Goal: Information Seeking & Learning: Find contact information

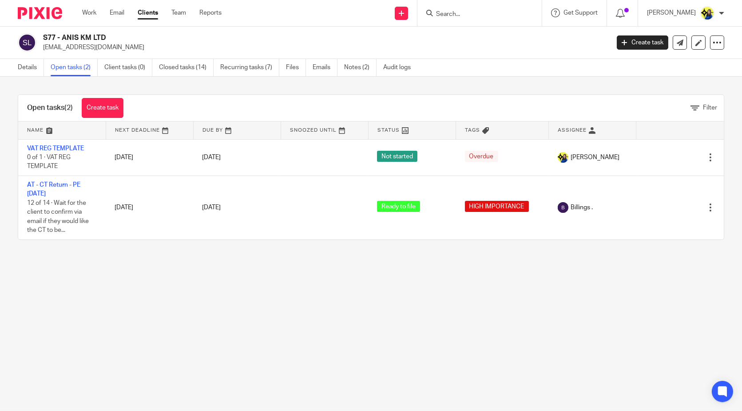
click at [507, 15] on input "Search" at bounding box center [475, 15] width 80 height 8
type input "c51"
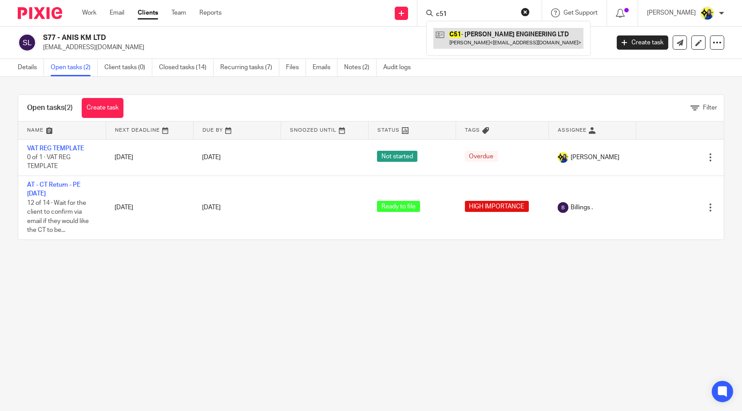
click at [508, 31] on link at bounding box center [508, 38] width 150 height 20
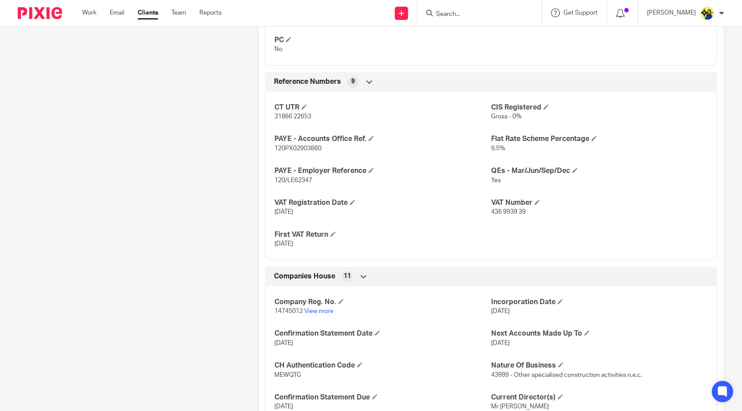
scroll to position [739, 0]
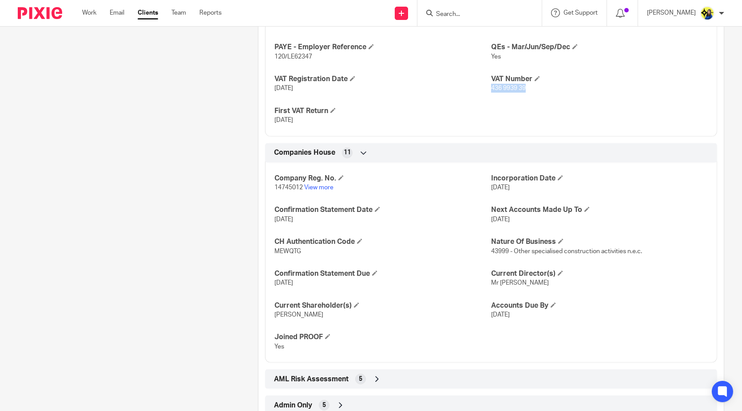
drag, startPoint x: 521, startPoint y: 91, endPoint x: 486, endPoint y: 95, distance: 35.3
click at [486, 95] on div "CT UTR 31866 22653 CIS Registered Gross - 0% PAYE - Accounts Office Ref. 120PX0…" at bounding box center [491, 48] width 452 height 175
copy span "436 9939 39"
click at [513, 15] on input "Search" at bounding box center [475, 15] width 80 height 8
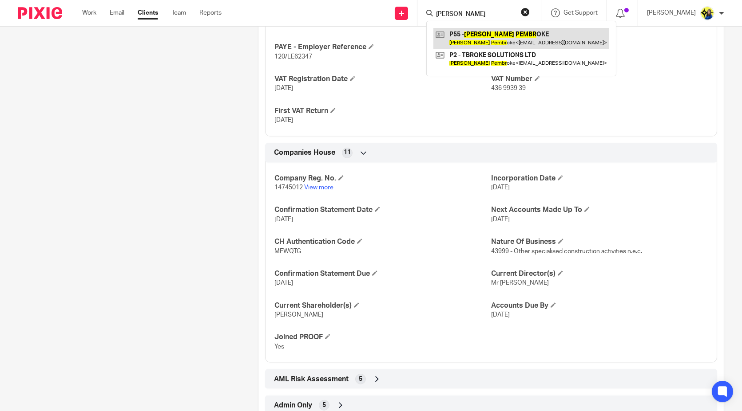
type input "tracy pembr"
click at [543, 42] on link at bounding box center [521, 38] width 176 height 20
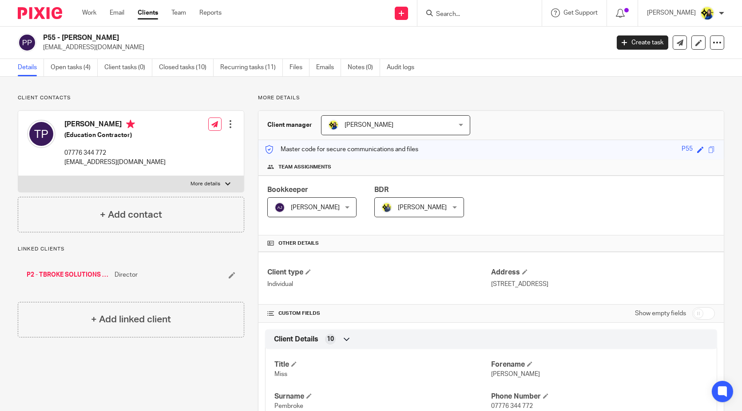
drag, startPoint x: 178, startPoint y: 359, endPoint x: 185, endPoint y: 359, distance: 6.7
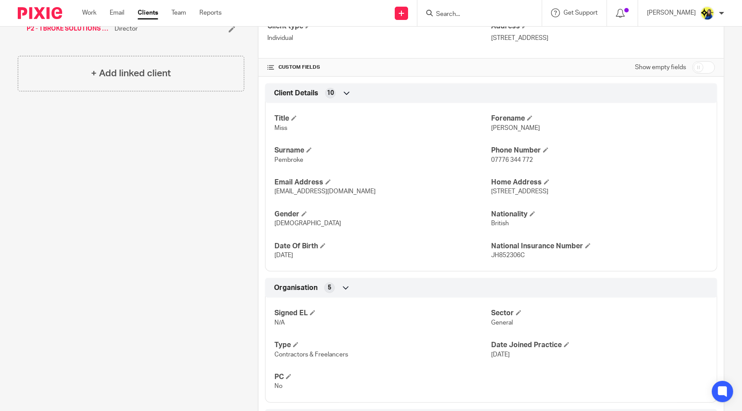
scroll to position [354, 0]
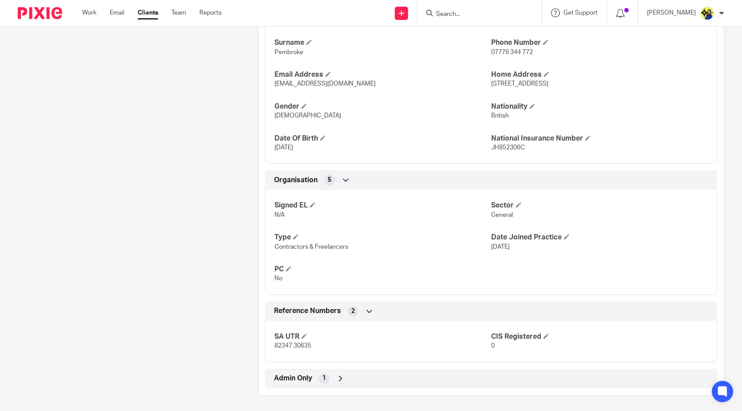
click at [180, 336] on div "Client contacts Tracy Pembroke (Education Contractor) 07776 344 772 tbrokesolut…" at bounding box center [124, 68] width 240 height 656
click at [122, 245] on div "Client contacts Tracy Pembroke (Education Contractor) 07776 344 772 tbrokesolut…" at bounding box center [124, 68] width 240 height 656
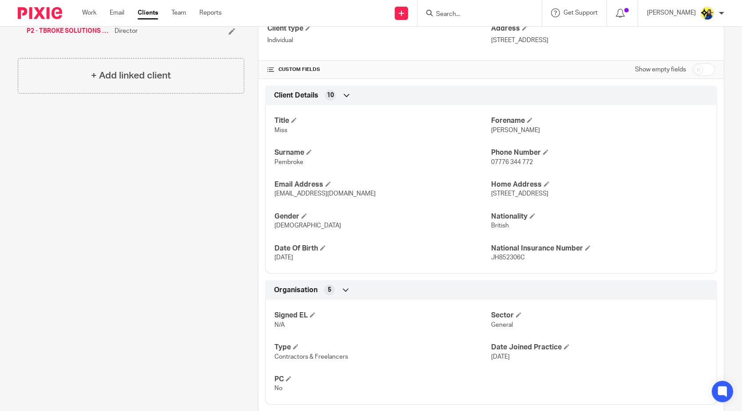
scroll to position [157, 0]
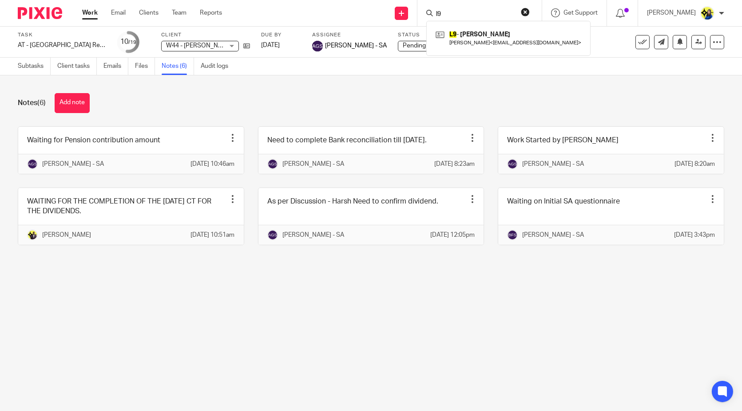
click at [89, 9] on link "Work" at bounding box center [90, 12] width 16 height 9
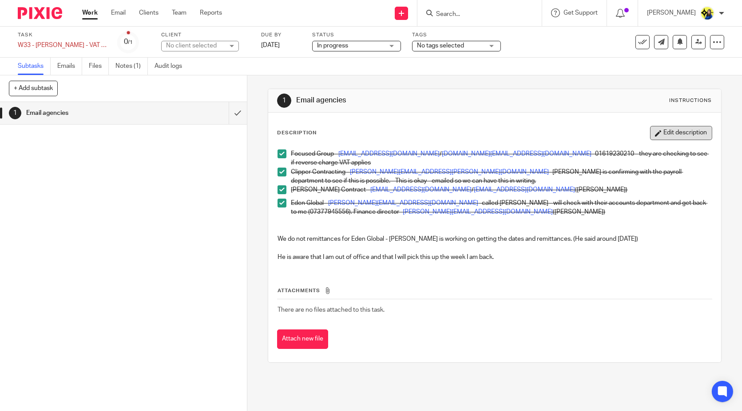
click at [687, 130] on button "Edit description" at bounding box center [681, 133] width 62 height 14
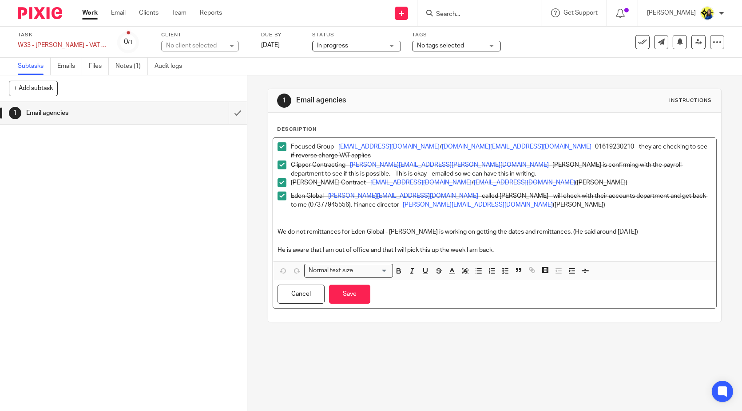
click at [511, 250] on p "He is aware that I am out of office and that I will pick this up the week I am …" at bounding box center [494, 250] width 434 height 9
click at [522, 247] on p "He is aware that I am out of office and that I will pick this up the week I am …" at bounding box center [494, 250] width 434 height 9
drag, startPoint x: 302, startPoint y: 232, endPoint x: 277, endPoint y: 231, distance: 24.4
click at [277, 231] on p "We do not remittances for Eden Global - Thomas is working on getting the dates …" at bounding box center [494, 232] width 434 height 9
click at [410, 232] on p "We do not remittances for Eden Global - Thomas is working on getting the dates …" at bounding box center [494, 232] width 434 height 9
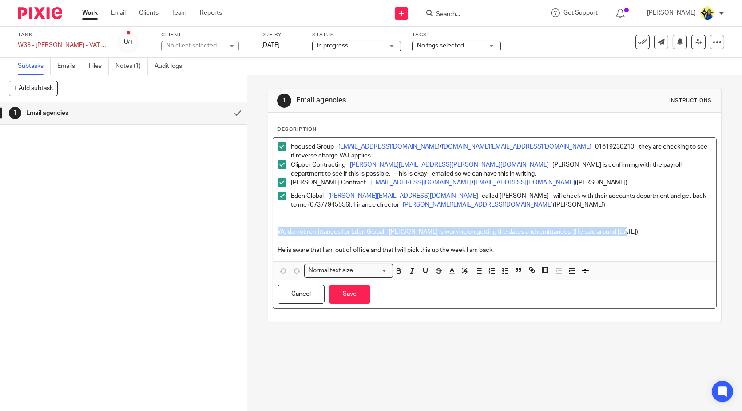
drag, startPoint x: 629, startPoint y: 229, endPoint x: 276, endPoint y: 234, distance: 352.9
click at [277, 234] on p "We do not remittances for Eden Global - Thomas is working on getting the dates …" at bounding box center [494, 232] width 434 height 9
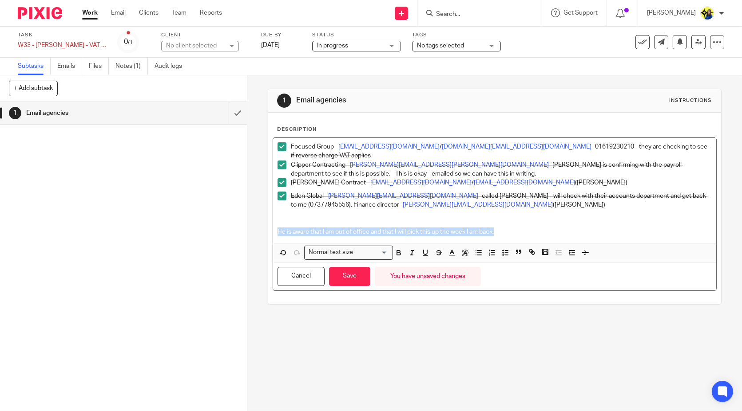
drag, startPoint x: 502, startPoint y: 233, endPoint x: 275, endPoint y: 236, distance: 226.8
click at [277, 236] on p "He is aware that I am out of office and that I will pick this up the week I am …" at bounding box center [494, 232] width 434 height 9
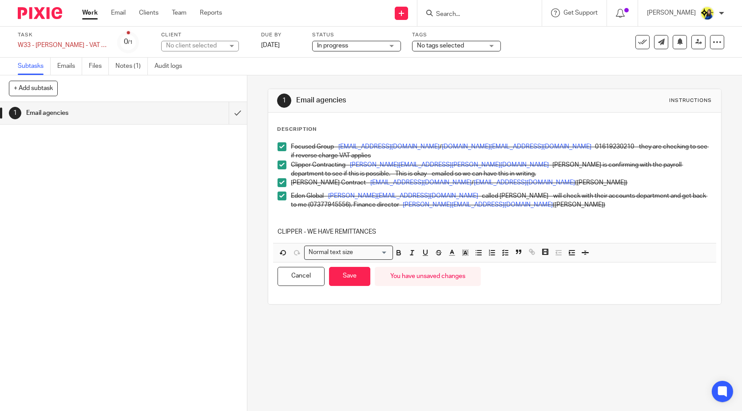
click at [398, 231] on p "CLIPPER - WE HAVE REMITTANCES" at bounding box center [494, 232] width 434 height 9
click at [451, 231] on p "CLIPPER - WE HAVE REMITTANCES FROM 10-12-2023" at bounding box center [494, 232] width 434 height 9
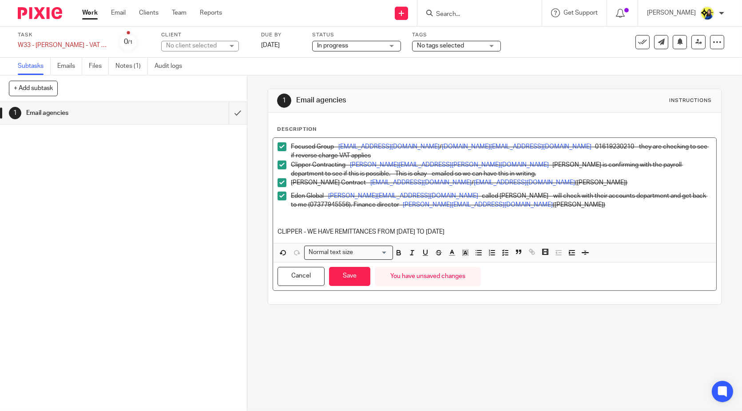
click at [508, 226] on p at bounding box center [494, 223] width 434 height 9
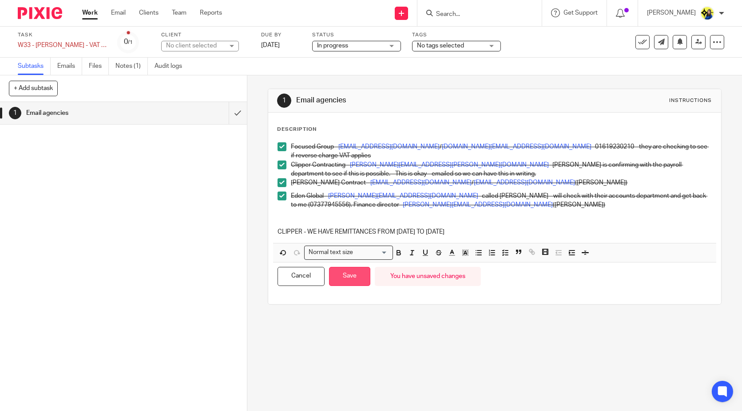
click at [360, 280] on button "Save" at bounding box center [349, 276] width 41 height 19
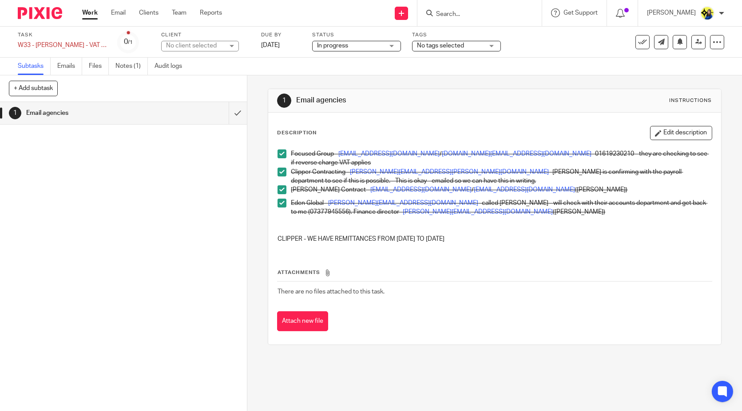
drag, startPoint x: 654, startPoint y: 130, endPoint x: 639, endPoint y: 139, distance: 17.7
click at [654, 130] on button "Edit description" at bounding box center [681, 133] width 62 height 14
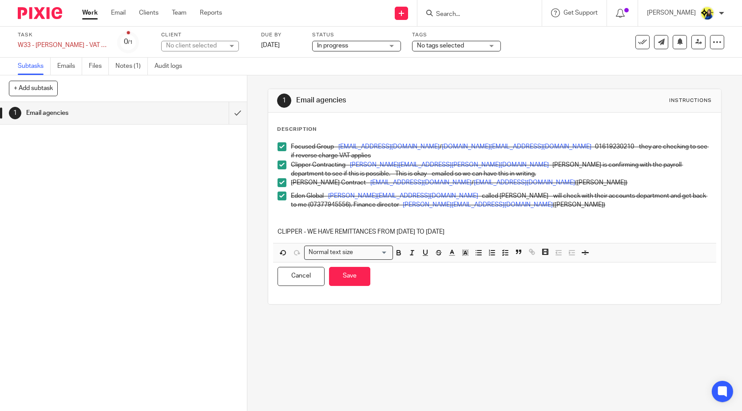
click at [487, 234] on p "CLIPPER - WE HAVE REMITTANCES FROM 10-12-2023 TO 01-06-2025" at bounding box center [494, 232] width 434 height 9
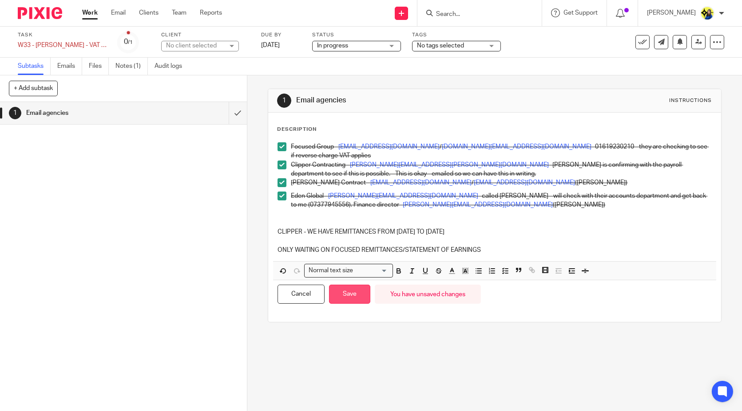
click at [339, 295] on button "Save" at bounding box center [349, 294] width 41 height 19
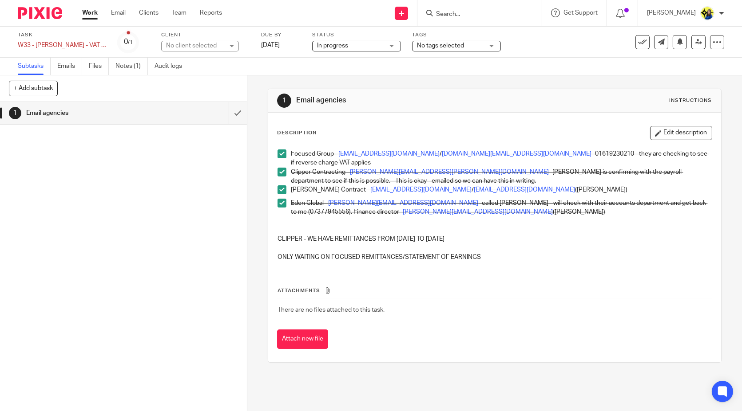
click at [130, 236] on div "1 Email agencies" at bounding box center [123, 256] width 247 height 309
click at [515, 12] on input "Search" at bounding box center [475, 15] width 80 height 8
type input "o"
click at [498, 11] on input "Search" at bounding box center [475, 15] width 80 height 8
paste input "o.onyiah@me.com"
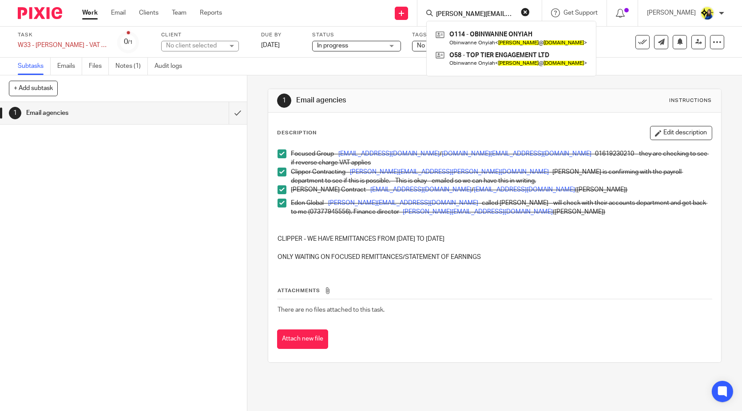
type input "o.onyiah@me.com"
click at [387, 248] on p at bounding box center [494, 248] width 434 height 9
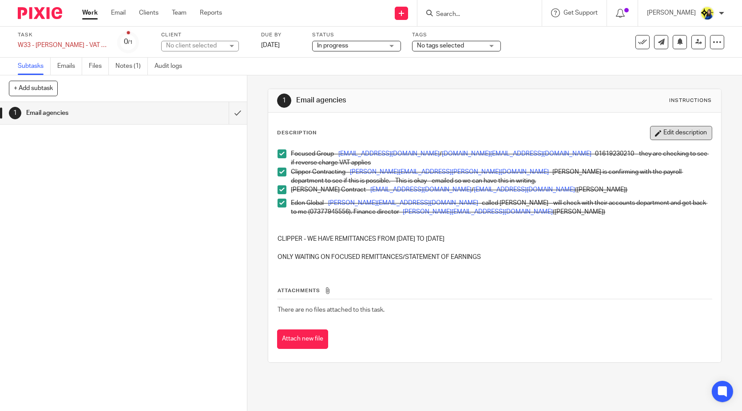
click at [656, 136] on button "Edit description" at bounding box center [681, 133] width 62 height 14
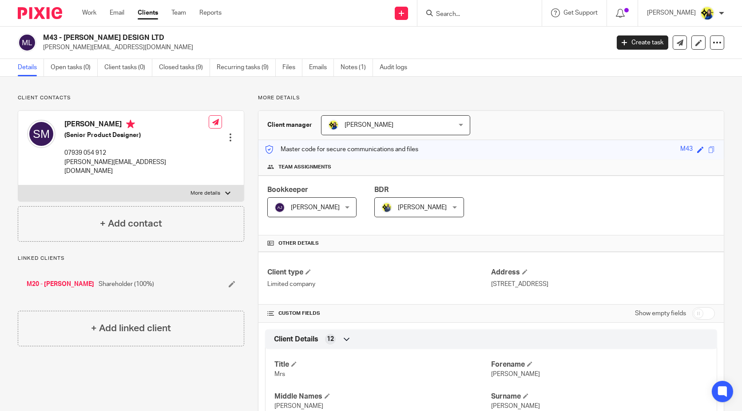
scroll to position [670, 0]
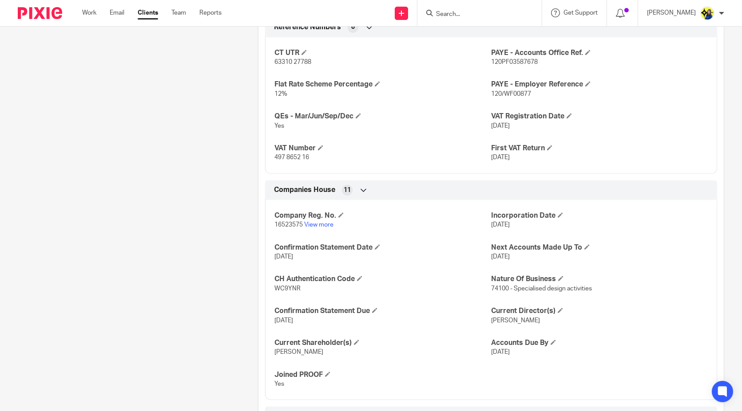
click at [483, 11] on input "Search" at bounding box center [475, 15] width 80 height 8
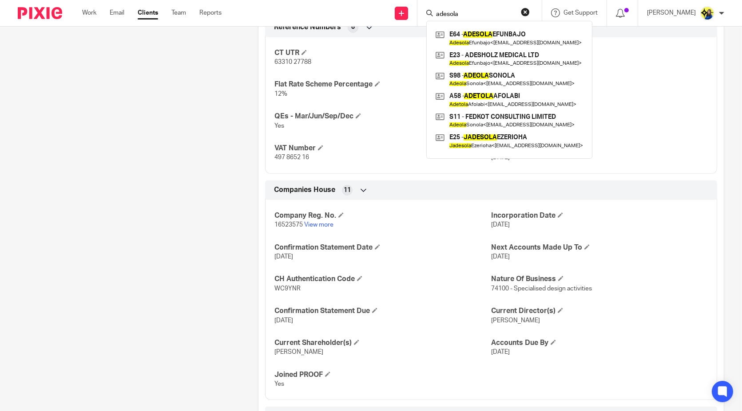
type input "adesola"
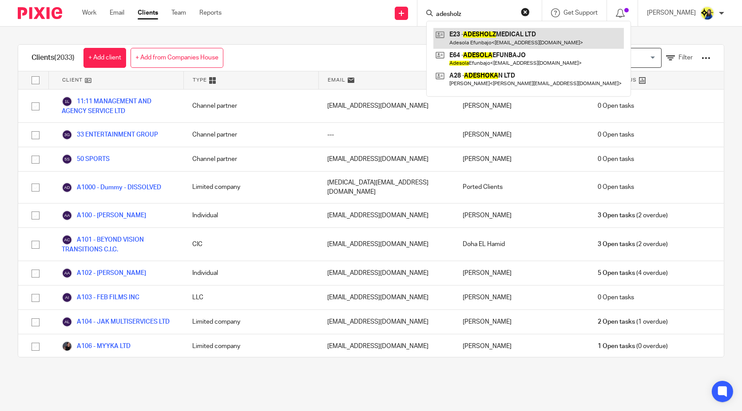
type input "adesholz"
click at [504, 36] on link at bounding box center [528, 38] width 190 height 20
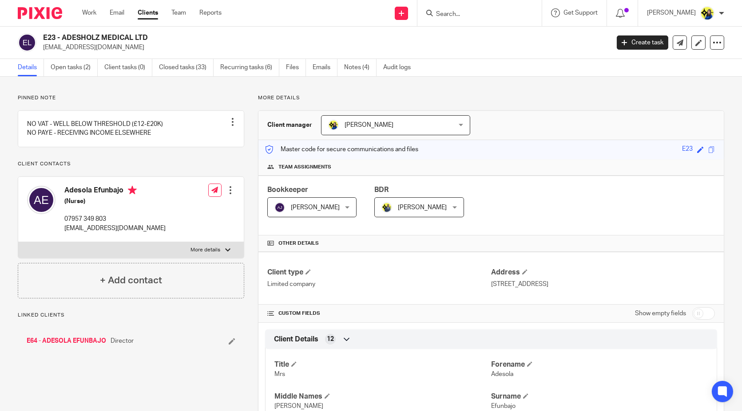
click at [80, 66] on link "Open tasks (2)" at bounding box center [74, 67] width 47 height 17
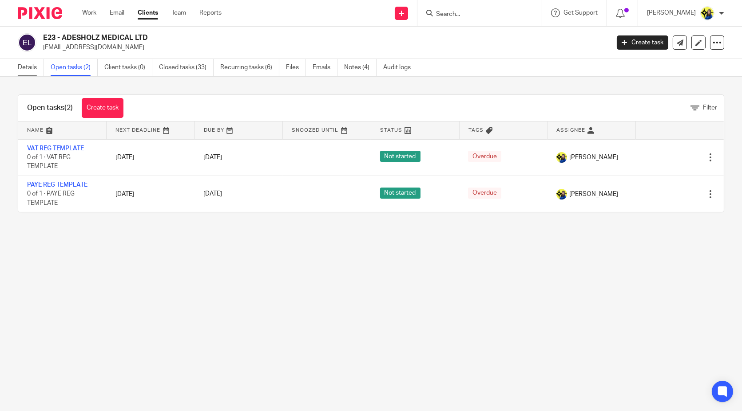
click at [36, 69] on link "Details" at bounding box center [31, 67] width 26 height 17
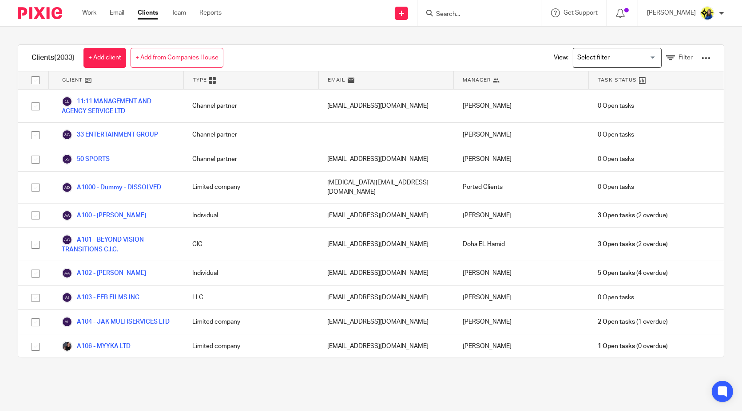
click at [494, 13] on input "Search" at bounding box center [475, 15] width 80 height 8
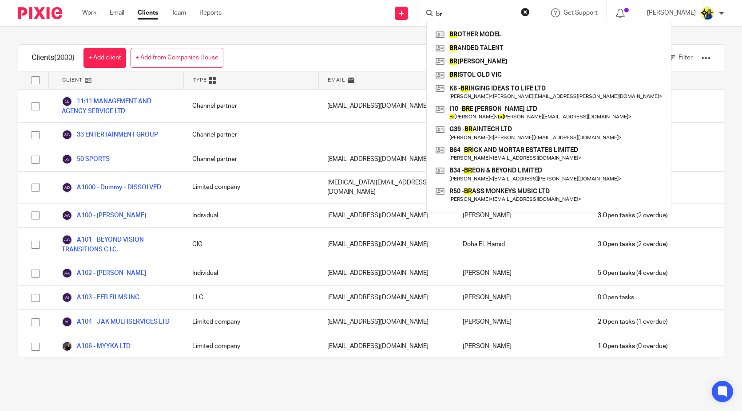
type input "b"
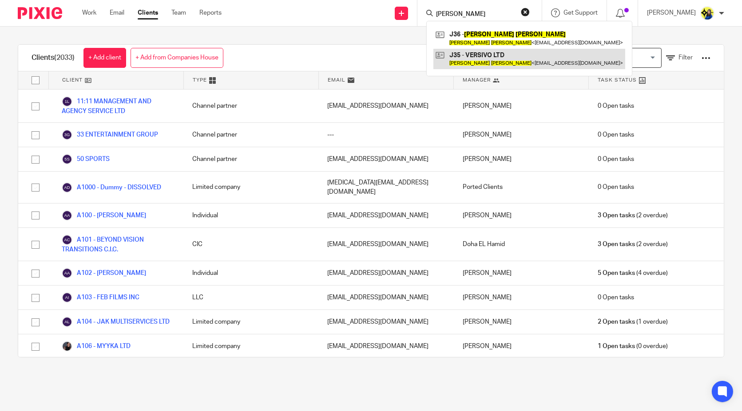
type input "robert jones"
click at [507, 56] on link at bounding box center [529, 59] width 192 height 20
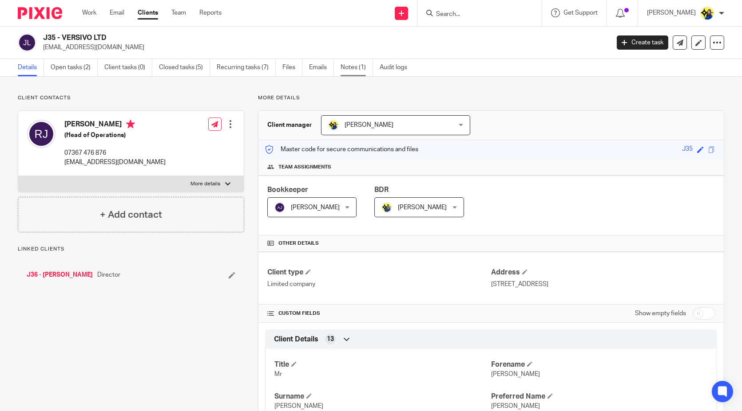
click at [357, 67] on link "Notes (1)" at bounding box center [356, 67] width 32 height 17
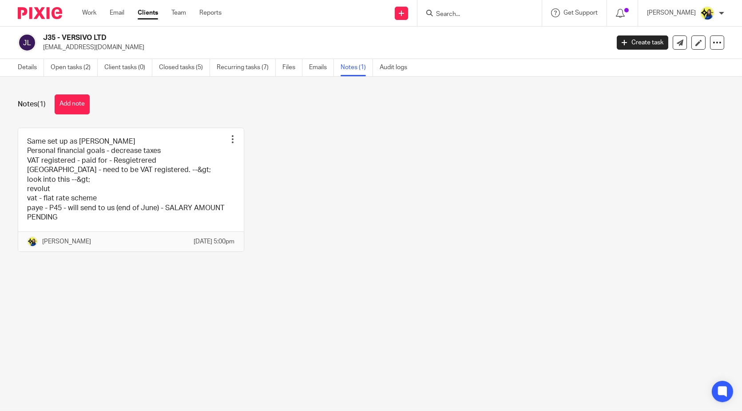
click at [312, 145] on div "Same set up as [PERSON_NAME] Personal financial goals - decrease taxes VAT regi…" at bounding box center [364, 197] width 720 height 138
click at [475, 18] on div at bounding box center [479, 13] width 124 height 26
click at [477, 13] on input "Search" at bounding box center [475, 15] width 80 height 8
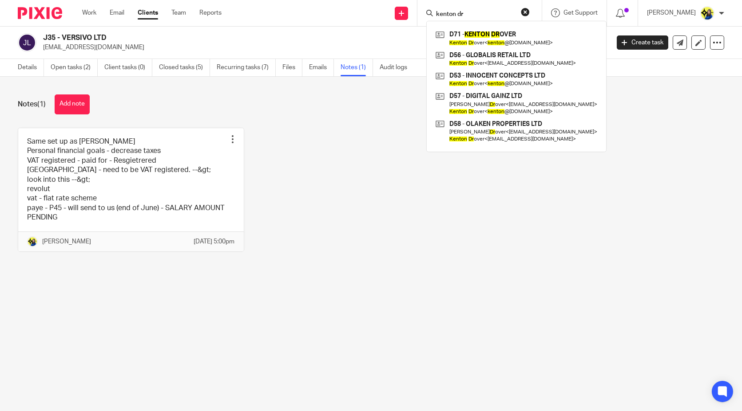
type input "kenton dr"
click at [274, 175] on div "Same set up as [PERSON_NAME] Personal financial goals - decrease taxes VAT regi…" at bounding box center [364, 197] width 720 height 138
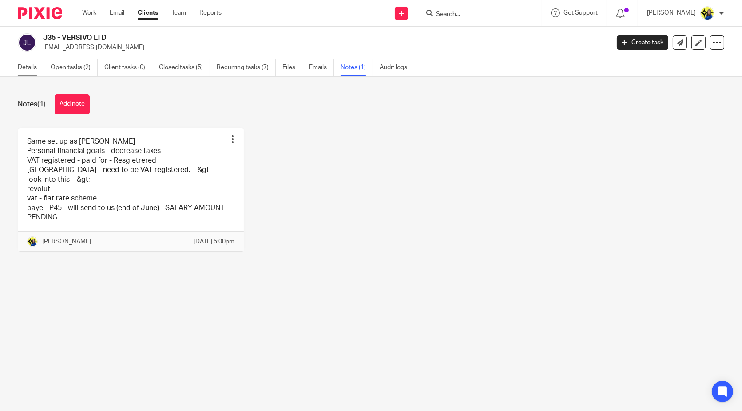
click at [40, 69] on link "Details" at bounding box center [31, 67] width 26 height 17
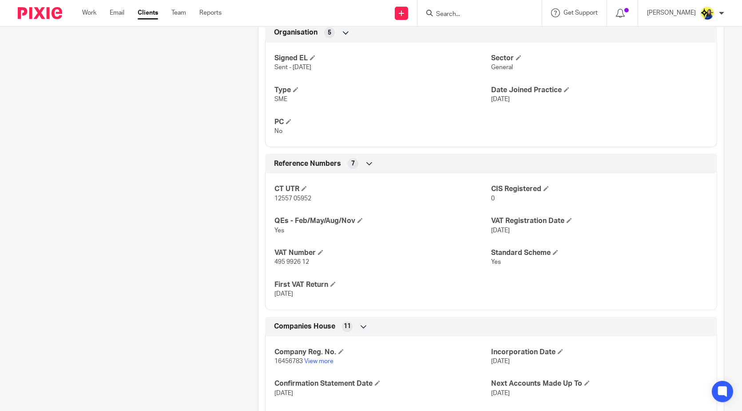
scroll to position [641, 0]
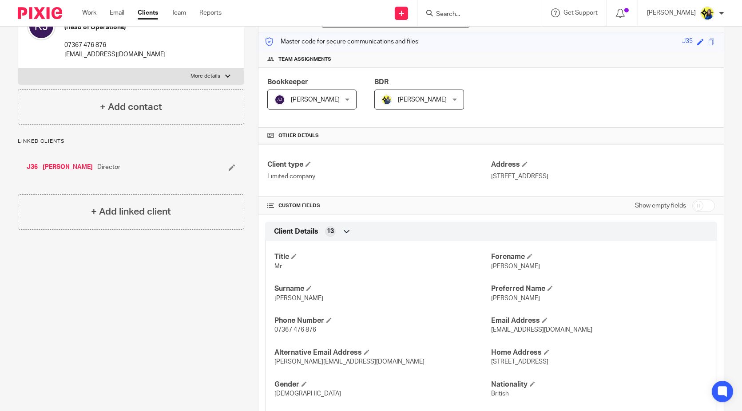
scroll to position [0, 0]
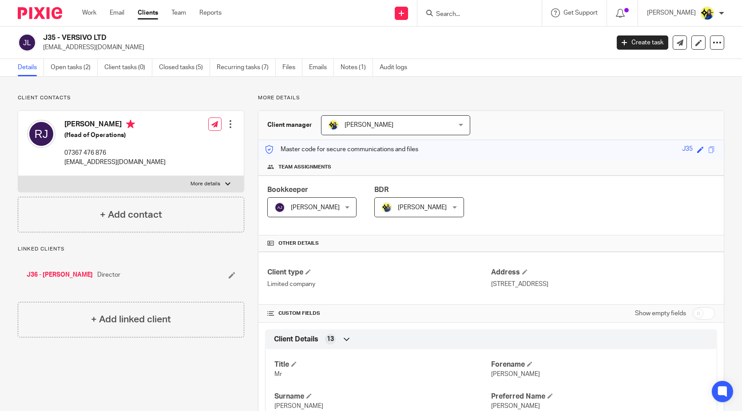
drag, startPoint x: 44, startPoint y: 37, endPoint x: 110, endPoint y: 31, distance: 66.0
click at [110, 31] on div "J35 - VERSIVO LTD robertjones93a@gmail.com Create task Update from Companies Ho…" at bounding box center [371, 43] width 742 height 32
copy h2 "J35 - VERSIVO LTD"
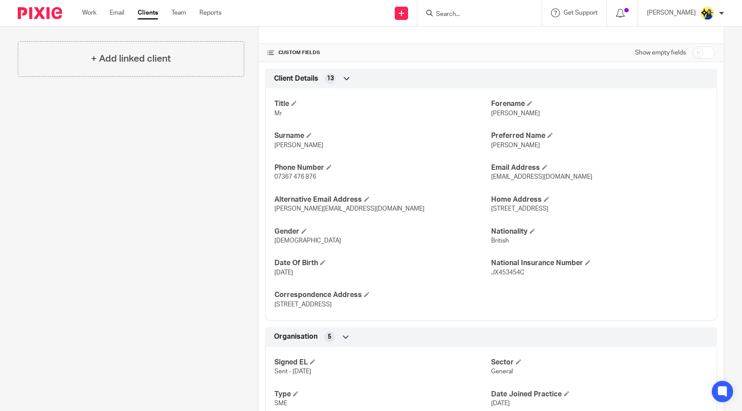
scroll to position [444, 0]
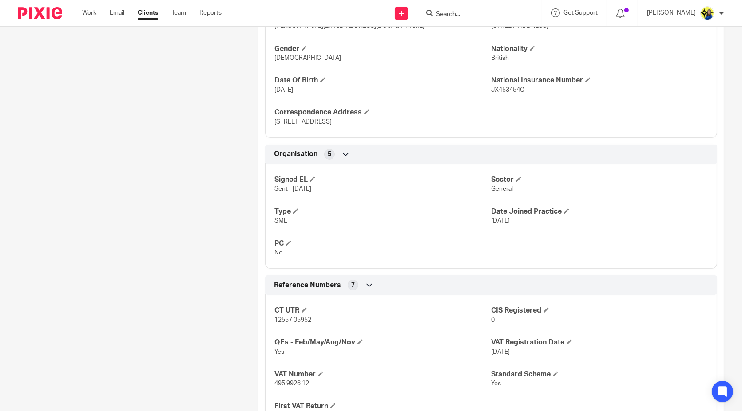
click at [179, 227] on div "Client contacts Robert Jones (Head of Operations) 07367 476 876 robertjones93a@…" at bounding box center [124, 176] width 240 height 1050
click at [186, 225] on div "Client contacts Robert Jones (Head of Operations) 07367 476 876 robertjones93a@…" at bounding box center [124, 176] width 240 height 1050
click at [186, 88] on div "Client contacts Robert Jones (Head of Operations) 07367 476 876 robertjones93a@…" at bounding box center [124, 176] width 240 height 1050
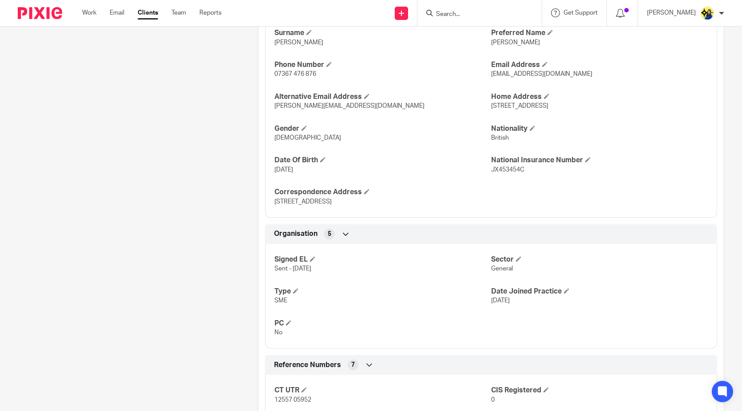
scroll to position [394, 0]
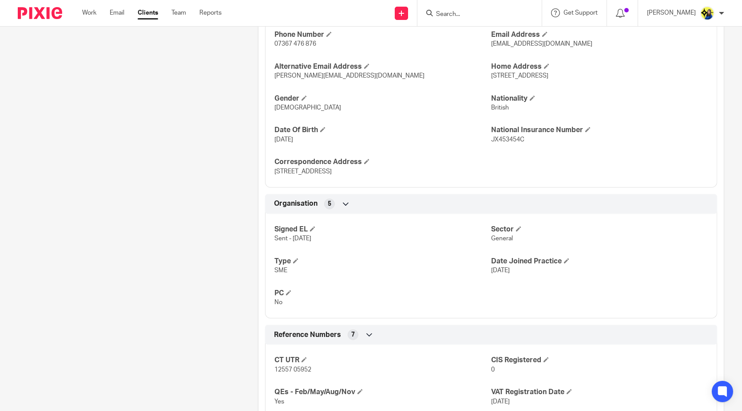
click at [180, 341] on div "Client contacts Robert Jones (Head of Operations) 07367 476 876 robertjones93a@…" at bounding box center [124, 225] width 240 height 1050
click at [178, 282] on div "Client contacts Robert Jones (Head of Operations) 07367 476 876 robertjones93a@…" at bounding box center [124, 225] width 240 height 1050
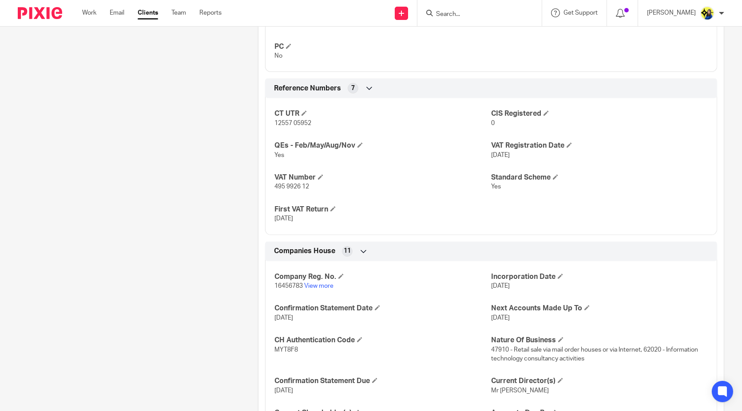
scroll to position [592, 0]
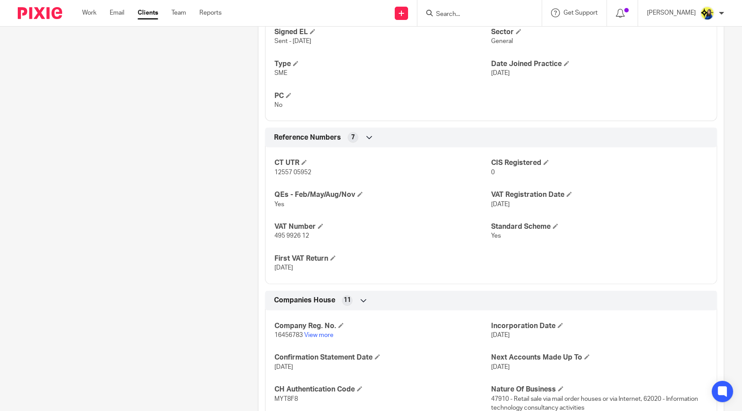
click at [178, 282] on div "Client contacts Robert Jones (Head of Operations) 07367 476 876 robertjones93a@…" at bounding box center [124, 28] width 240 height 1050
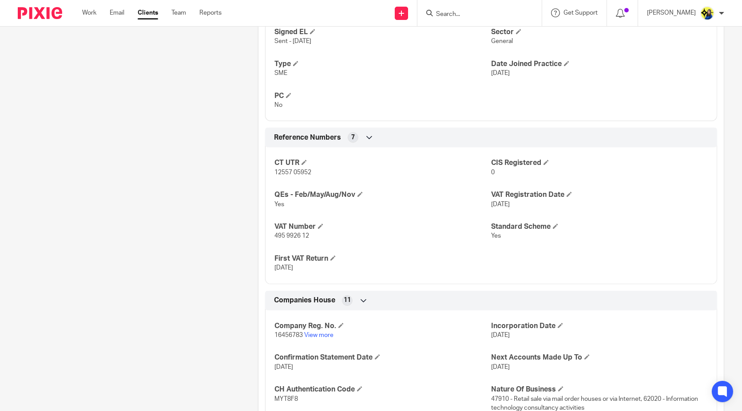
click at [178, 282] on div "Client contacts Robert Jones (Head of Operations) 07367 476 876 robertjones93a@…" at bounding box center [124, 28] width 240 height 1050
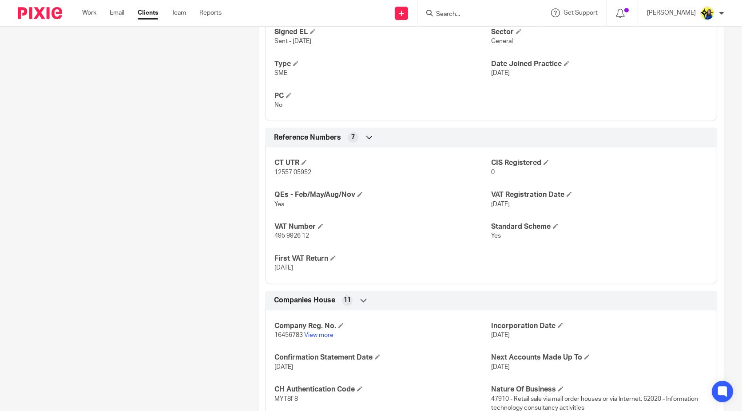
click at [178, 282] on div "Client contacts Robert Jones (Head of Operations) 07367 476 876 robertjones93a@…" at bounding box center [124, 28] width 240 height 1050
click at [165, 125] on div "Client contacts Robert Jones (Head of Operations) 07367 476 876 robertjones93a@…" at bounding box center [124, 28] width 240 height 1050
click at [179, 158] on div "Client contacts Robert Jones (Head of Operations) 07367 476 876 robertjones93a@…" at bounding box center [124, 28] width 240 height 1050
click at [215, 122] on div "Client contacts Robert Jones (Head of Operations) 07367 476 876 robertjones93a@…" at bounding box center [124, 28] width 240 height 1050
click at [156, 196] on div "Client contacts Robert Jones (Head of Operations) 07367 476 876 robertjones93a@…" at bounding box center [124, 28] width 240 height 1050
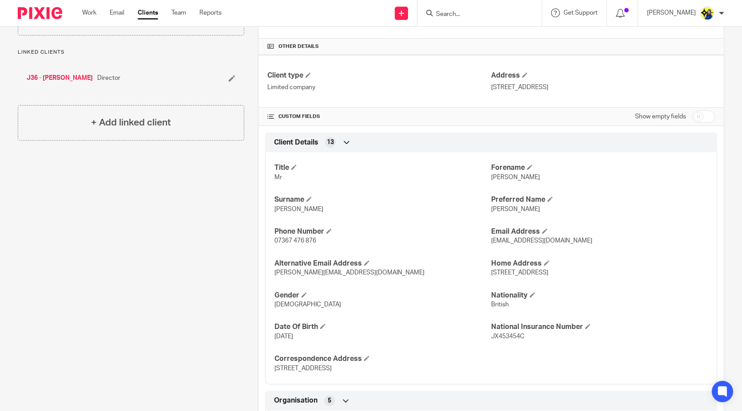
scroll to position [0, 0]
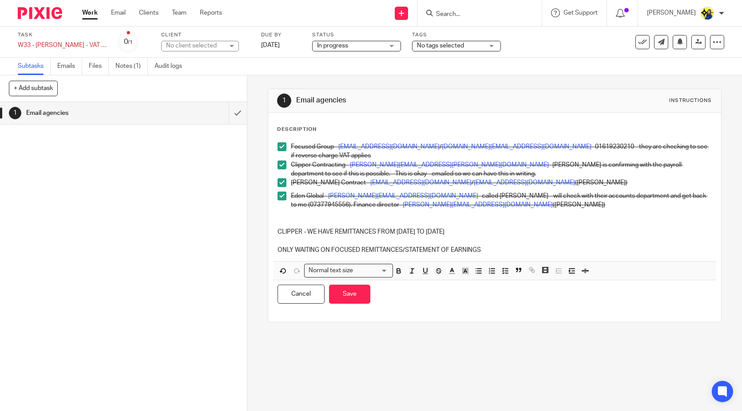
click at [488, 247] on p "ONLY WAITING ON FOCUSED REMITTANCES/STATEMENT OF EARNINGS" at bounding box center [494, 250] width 434 height 9
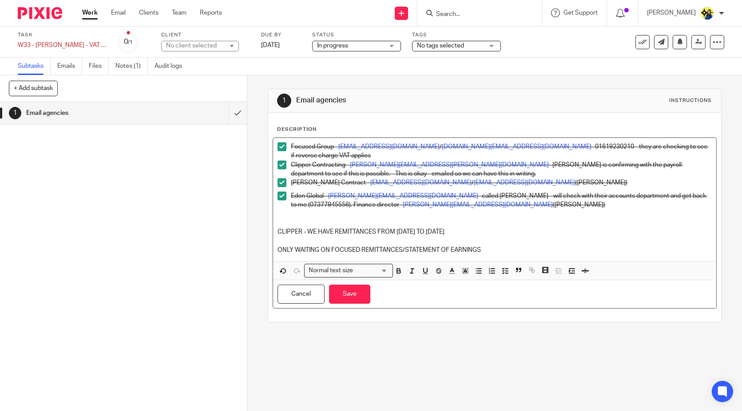
click at [479, 227] on p at bounding box center [494, 223] width 434 height 9
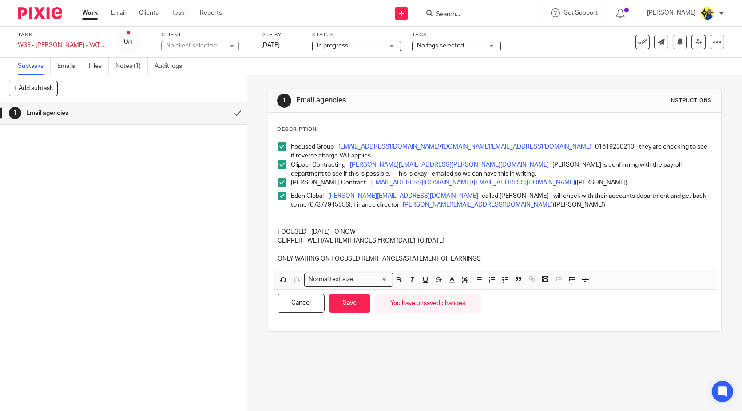
click at [483, 231] on p "FOCUSED - 13-06-2025 TO NOW" at bounding box center [494, 232] width 434 height 9
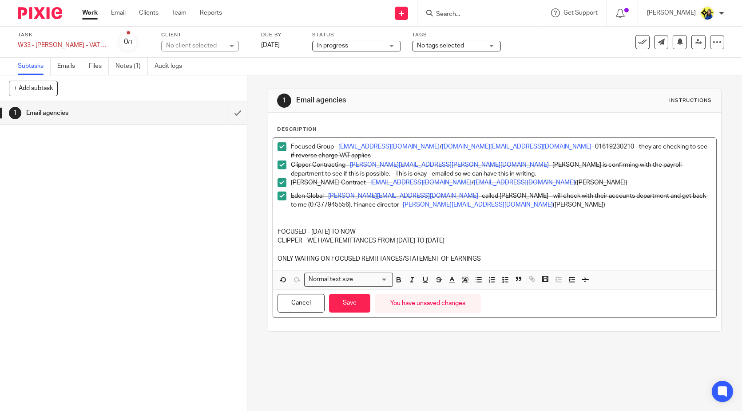
click at [273, 232] on div "Focused Group – farihah.awan@focusedgroup.co.uk / contractor.support@focusedgro…" at bounding box center [494, 204] width 442 height 132
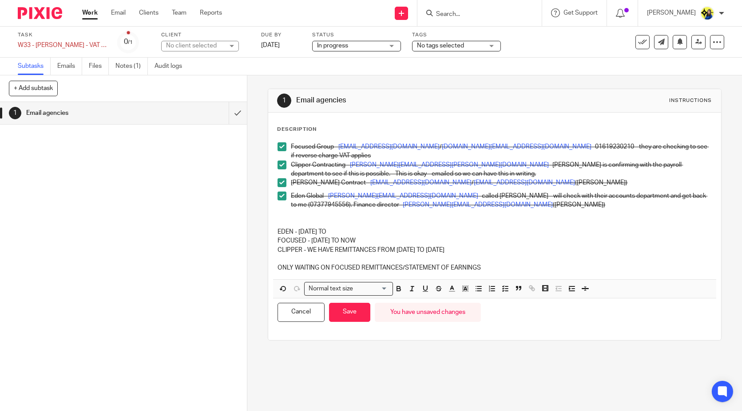
click at [365, 223] on p at bounding box center [494, 223] width 434 height 9
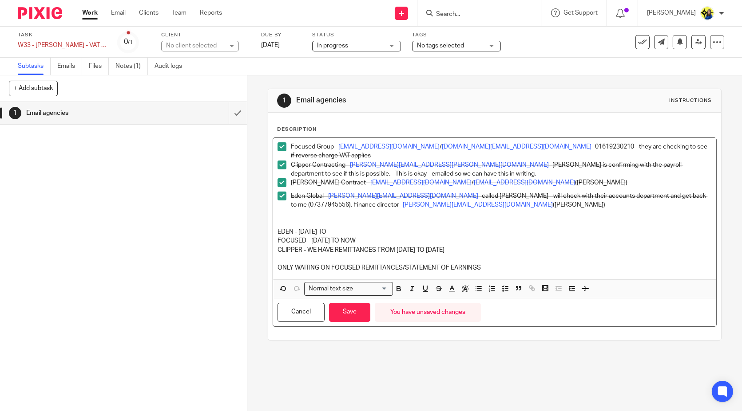
click at [366, 225] on p at bounding box center [494, 223] width 434 height 9
click at [369, 226] on p at bounding box center [494, 223] width 434 height 9
click at [373, 230] on p "EDEN - 02-09-2022 TO" at bounding box center [494, 232] width 434 height 9
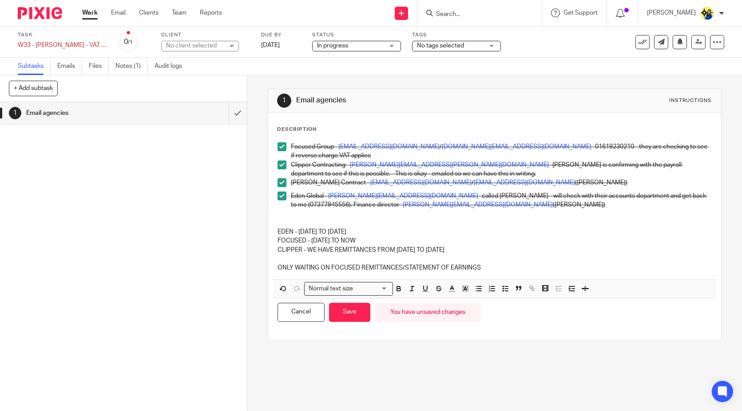
click at [378, 239] on p "FOCUSED - 13-06-2025 TO NOW" at bounding box center [494, 241] width 434 height 9
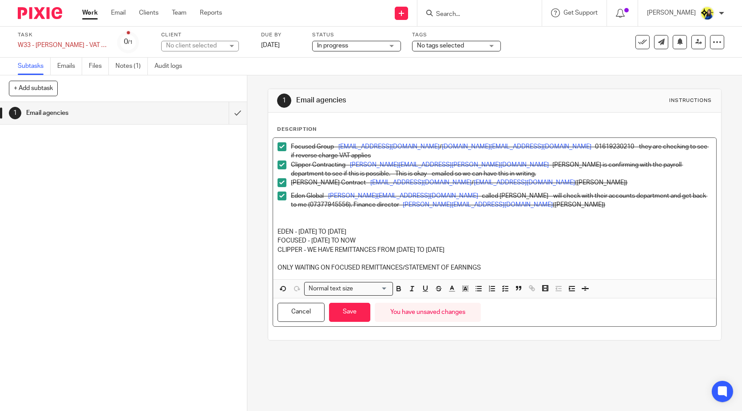
click at [380, 233] on p "EDEN - 02-09-2022 TO 01-09-2023" at bounding box center [494, 232] width 434 height 9
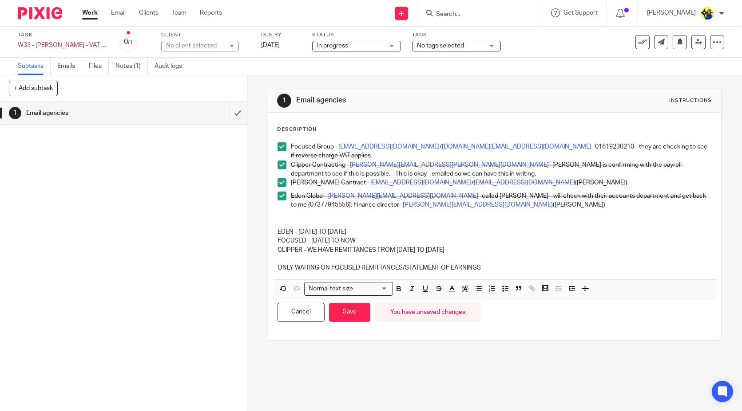
click at [330, 348] on div "1 Email agencies Instructions Description Focused Group – farihah.awan@focusedg…" at bounding box center [494, 214] width 453 height 279
click at [492, 246] on p "CLIPPER - WE HAVE REMITTANCES FROM 10-12-2023 TO 01-06-2025" at bounding box center [494, 250] width 434 height 9
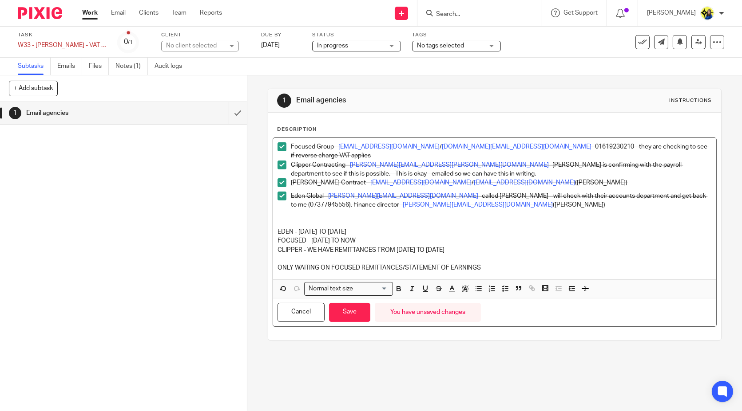
click at [403, 231] on p "EDEN - 02-09-2022 TO 22-03-2024" at bounding box center [494, 232] width 434 height 9
drag, startPoint x: 483, startPoint y: 249, endPoint x: 275, endPoint y: 250, distance: 208.6
click at [277, 250] on p "CLIPPER - WE HAVE REMITTANCES FROM 10-12-2023 TO 01-06-2025" at bounding box center [494, 250] width 434 height 9
click at [387, 231] on p "EDEN - 02-09-2022 TO 22-03-2024" at bounding box center [494, 232] width 434 height 9
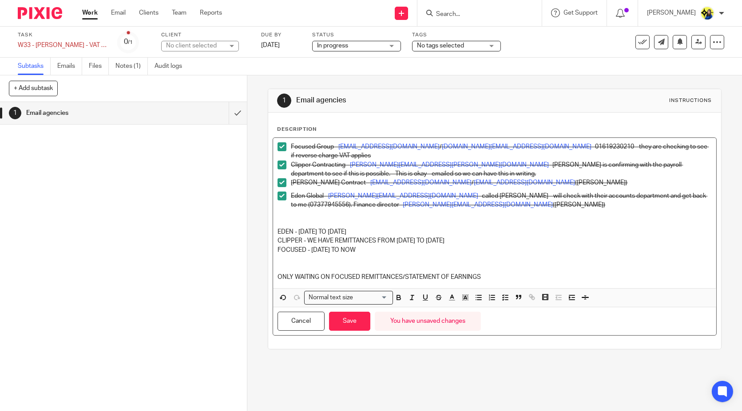
click at [487, 240] on p "CLIPPER - WE HAVE REMITTANCES FROM 10-12-2023 TO 01-06-2025" at bounding box center [494, 241] width 434 height 9
click at [493, 240] on p "CLIPPER - WE HAVE REMITTANCES FROM 10-12-2023 TO 01-06-2025" at bounding box center [494, 241] width 434 height 9
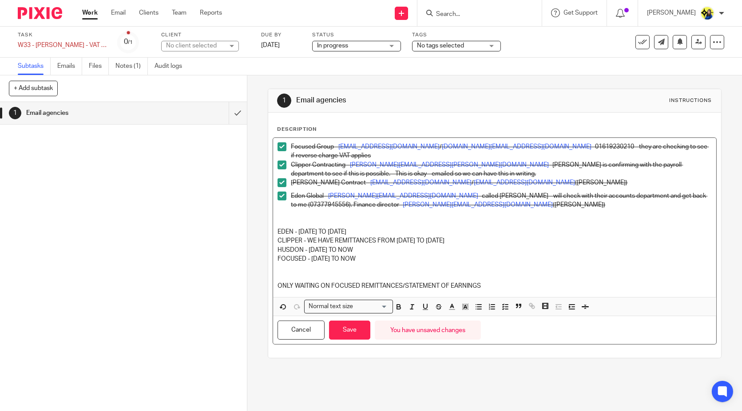
click at [376, 249] on p "HUSDON - 12-01-2024 TO NOW" at bounding box center [494, 250] width 434 height 9
click at [354, 329] on button "Save" at bounding box center [349, 330] width 41 height 19
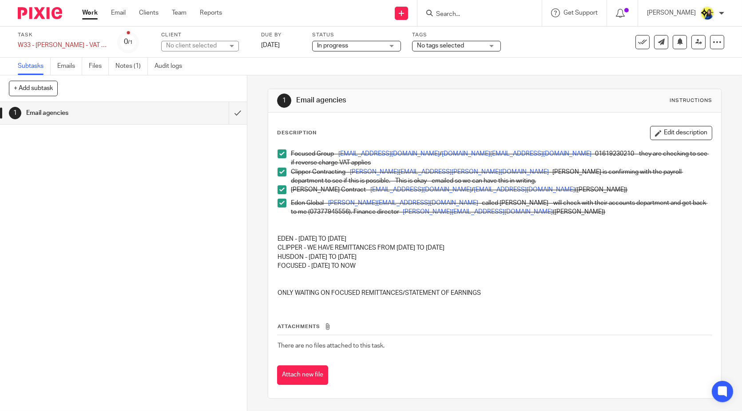
click at [373, 262] on p "FOCUSED - 13-06-2025 TO NOW" at bounding box center [494, 266] width 434 height 9
drag, startPoint x: 374, startPoint y: 267, endPoint x: 257, endPoint y: 236, distance: 121.5
click at [257, 236] on div "1 Email agencies Instructions Description Edit description Focused Group – fari…" at bounding box center [494, 243] width 494 height 336
copy div "EDEN - 02-09-2022 TO 22-03-2024 CLIPPER - WE HAVE REMITTANCES FROM 10-12-2023 T…"
click at [473, 12] on input "Search" at bounding box center [475, 15] width 80 height 8
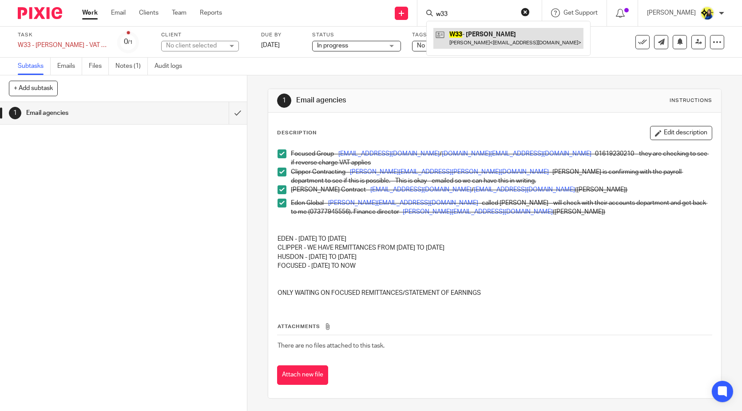
type input "w33"
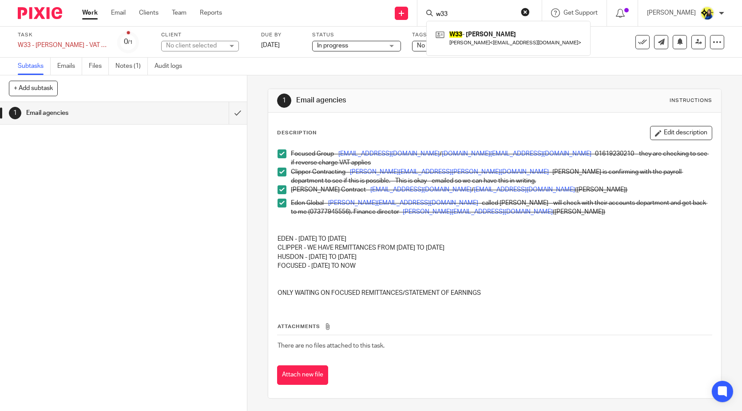
click at [540, 235] on p "EDEN - 02-09-2022 TO 22-03-2024" at bounding box center [494, 239] width 434 height 9
click at [657, 132] on button "Edit description" at bounding box center [681, 133] width 62 height 14
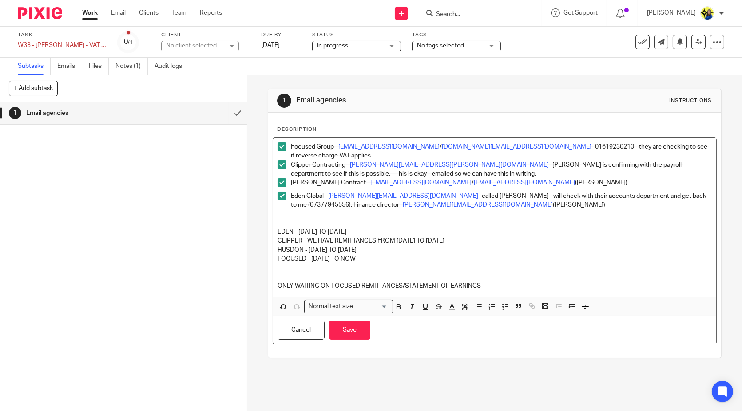
drag, startPoint x: 484, startPoint y: 280, endPoint x: 349, endPoint y: 280, distance: 134.5
click at [312, 280] on p at bounding box center [494, 277] width 434 height 9
click at [351, 280] on p at bounding box center [494, 277] width 434 height 9
drag, startPoint x: 481, startPoint y: 282, endPoint x: 265, endPoint y: 284, distance: 215.3
click at [268, 284] on div "Description Focused Group – farihah.awan@focusedgroup.co.uk / contractor.suppor…" at bounding box center [494, 235] width 452 height 245
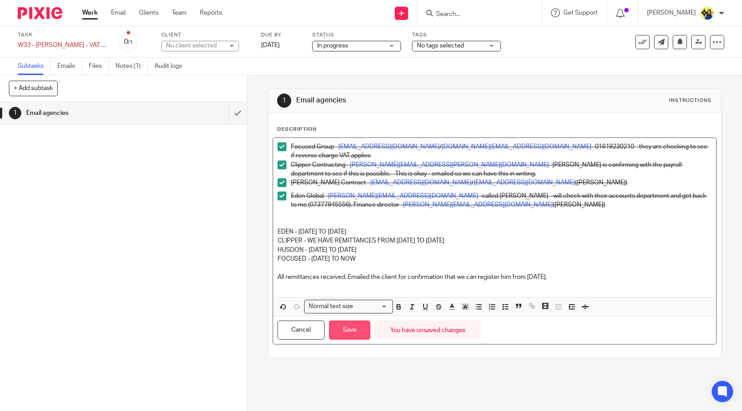
click at [340, 332] on button "Save" at bounding box center [349, 330] width 41 height 19
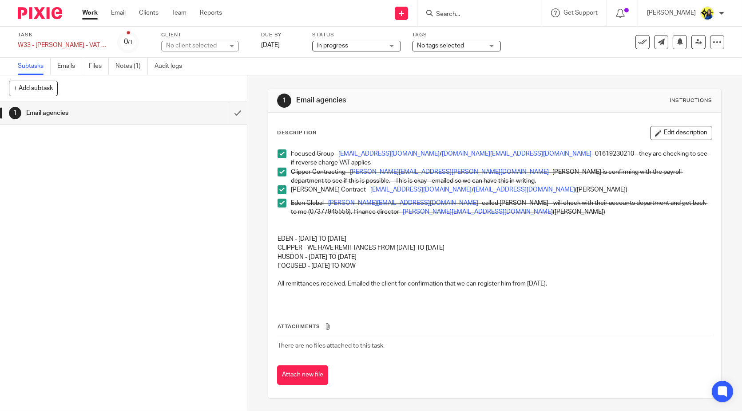
click at [363, 47] on span "In progress" at bounding box center [350, 45] width 67 height 9
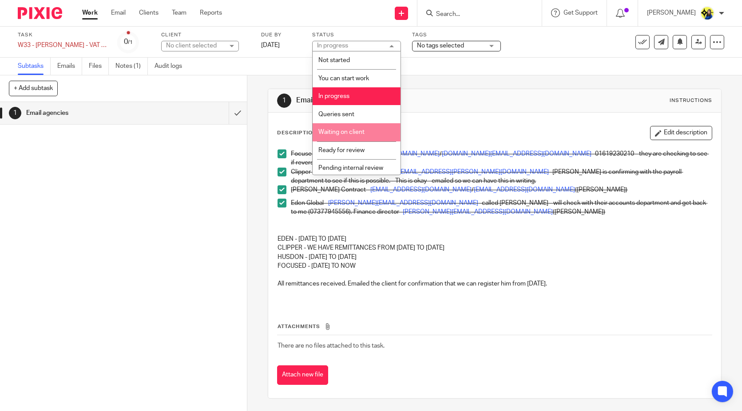
click at [369, 131] on li "Waiting on client" at bounding box center [356, 132] width 88 height 18
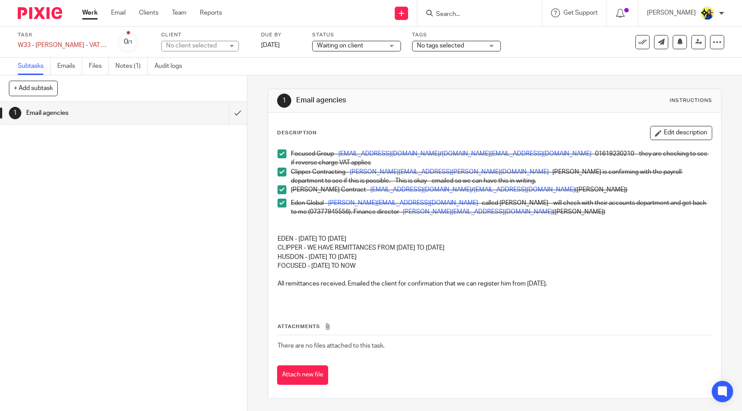
click at [253, 182] on div "1 Email agencies Instructions Description Edit description Focused Group – fari…" at bounding box center [494, 243] width 494 height 336
click at [255, 182] on div "1 Email agencies Instructions Description Edit description Focused Group – fari…" at bounding box center [494, 243] width 494 height 336
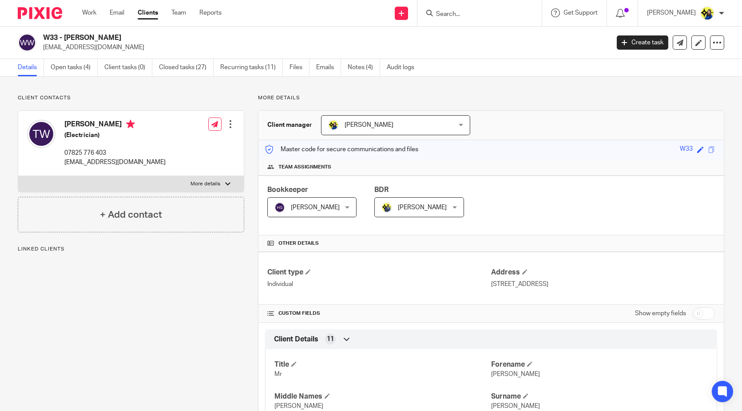
drag, startPoint x: 43, startPoint y: 34, endPoint x: 136, endPoint y: 31, distance: 92.3
click at [136, 31] on div "W33 - [PERSON_NAME] [EMAIL_ADDRESS][DOMAIN_NAME] Create task Update from Compan…" at bounding box center [371, 43] width 742 height 32
copy h2 "W33 - [PERSON_NAME]"
drag, startPoint x: 168, startPoint y: 50, endPoint x: 43, endPoint y: 47, distance: 125.2
click at [43, 47] on p "[EMAIL_ADDRESS][DOMAIN_NAME]" at bounding box center [323, 47] width 560 height 9
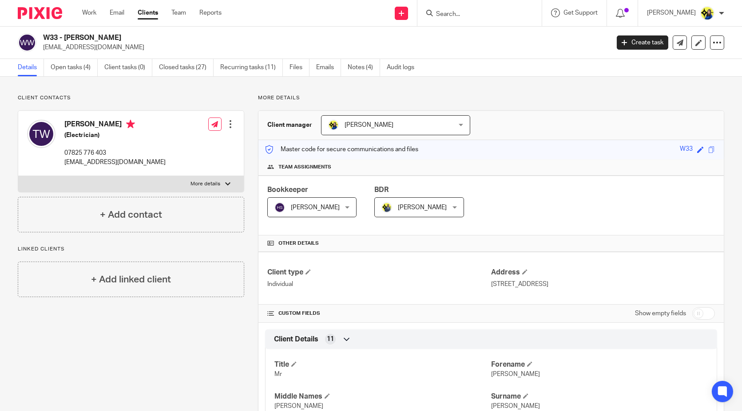
copy p "[EMAIL_ADDRESS][DOMAIN_NAME]"
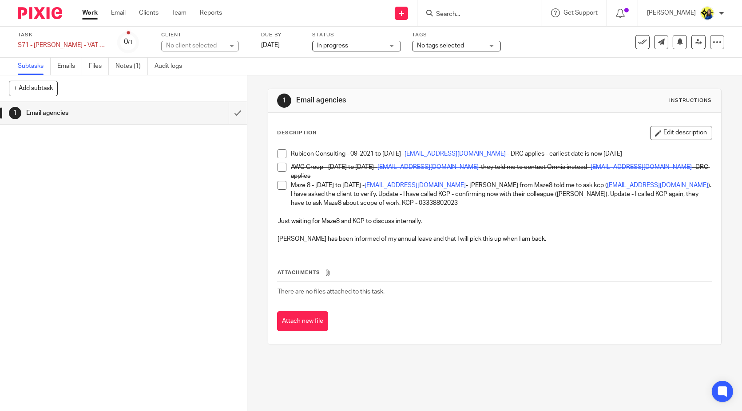
click at [600, 210] on p at bounding box center [494, 212] width 434 height 9
click at [590, 196] on p "Maze 8 - 10-04-2024 to 27-12-2025 - Finance@maze8.co.uk - Mary from Maze8 told …" at bounding box center [501, 194] width 420 height 27
click at [512, 195] on p "Maze 8 - 10-04-2024 to 27-12-2025 - Finance@maze8.co.uk - Mary from Maze8 told …" at bounding box center [501, 194] width 420 height 27
click at [349, 203] on p "Maze 8 - 10-04-2024 to 27-12-2025 - Finance@maze8.co.uk - Mary from Maze8 told …" at bounding box center [501, 194] width 420 height 27
drag, startPoint x: 657, startPoint y: 126, endPoint x: 652, endPoint y: 132, distance: 8.5
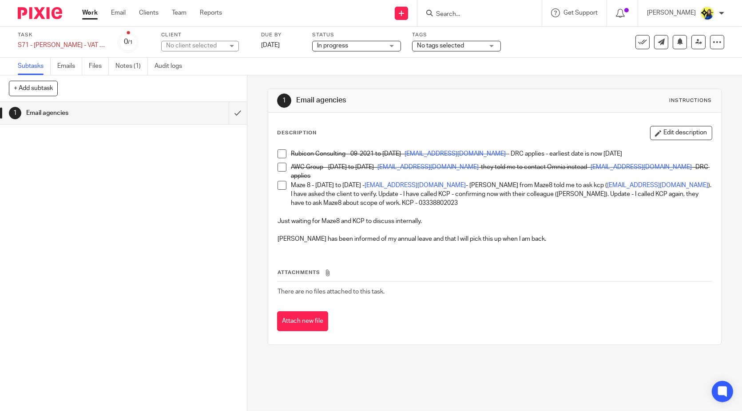
click at [657, 126] on button "Edit description" at bounding box center [681, 133] width 62 height 14
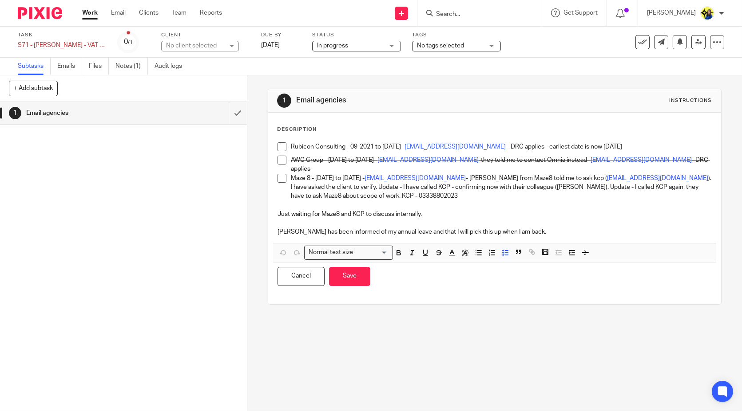
click at [454, 219] on p at bounding box center [494, 223] width 434 height 9
click at [530, 229] on p "Ben has been informed of my annual leave and that I will pick this up when I am…" at bounding box center [494, 232] width 434 height 9
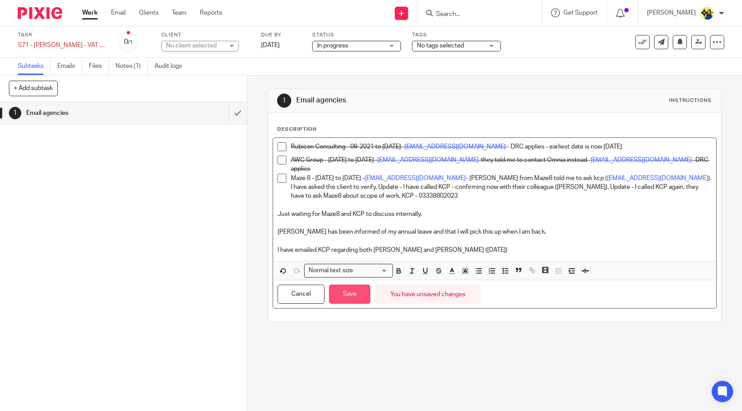
click at [359, 298] on button "Save" at bounding box center [349, 294] width 41 height 19
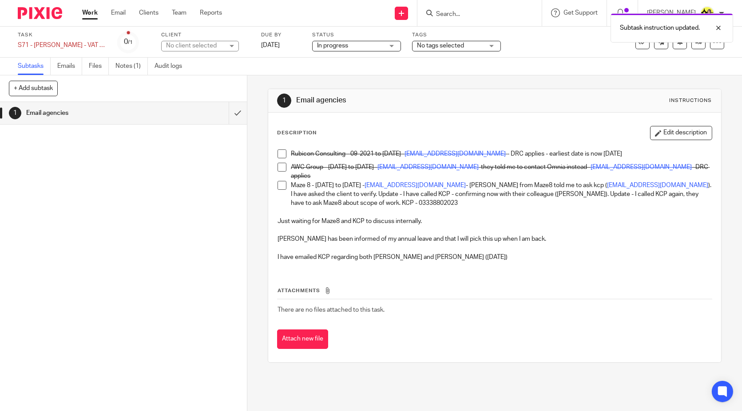
click at [423, 383] on div "1 Email agencies Instructions Description Edit description Rubicon Consulting -…" at bounding box center [494, 243] width 494 height 336
click at [504, 9] on form at bounding box center [482, 13] width 95 height 11
click at [501, 15] on input "Search" at bounding box center [475, 15] width 80 height 8
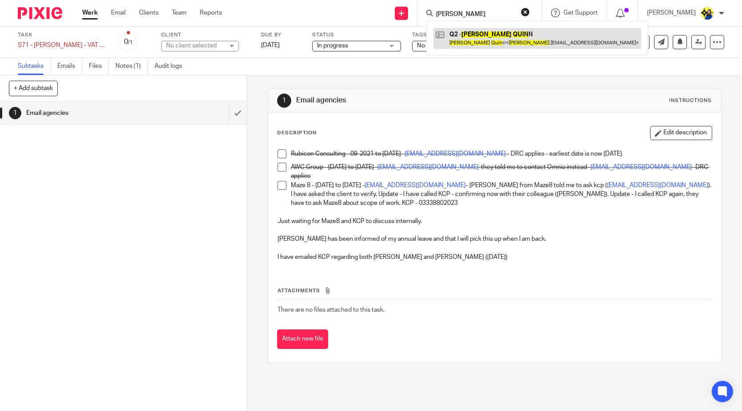
type input "allan quin"
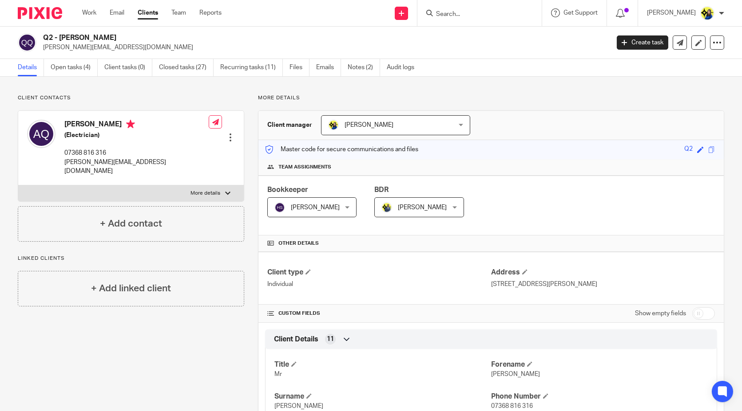
click at [501, 15] on input "Search" at bounding box center [475, 15] width 80 height 8
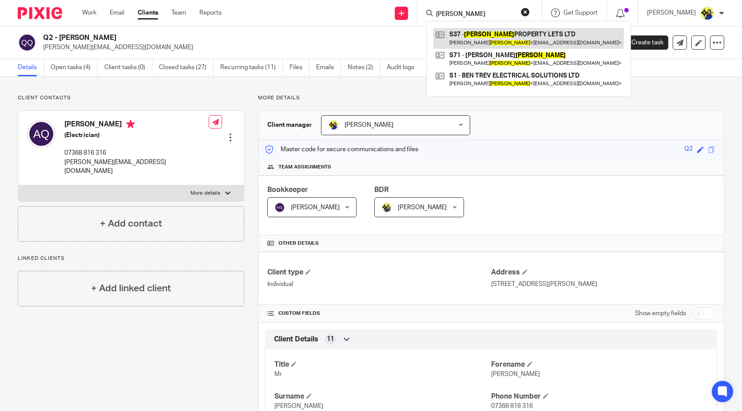
type input "[PERSON_NAME]"
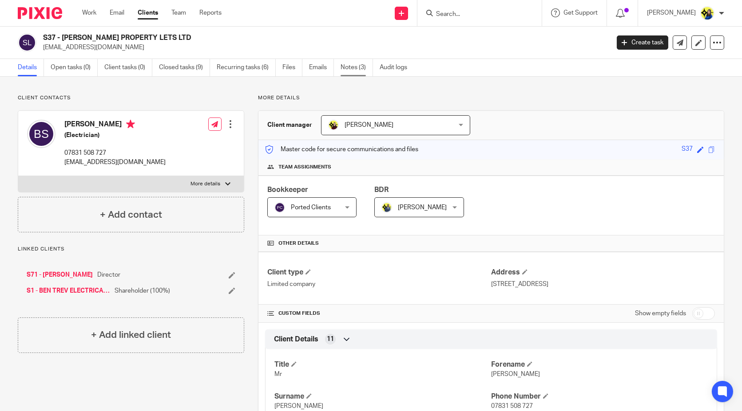
click at [347, 63] on link "Notes (3)" at bounding box center [356, 67] width 32 height 17
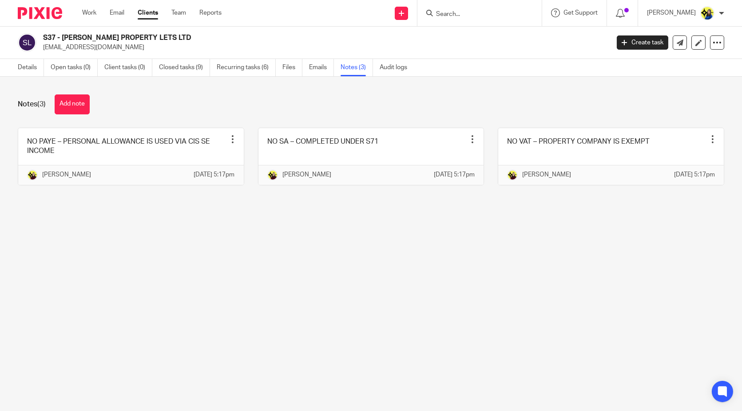
click at [462, 261] on main "S37 - [PERSON_NAME] PROPERTY LETS LTD [EMAIL_ADDRESS][DOMAIN_NAME] Create task …" at bounding box center [371, 205] width 742 height 411
click at [451, 330] on main "S37 - [PERSON_NAME] PROPERTY LETS LTD [EMAIL_ADDRESS][DOMAIN_NAME] Create task …" at bounding box center [371, 205] width 742 height 411
click at [515, 13] on input "Search" at bounding box center [475, 15] width 80 height 8
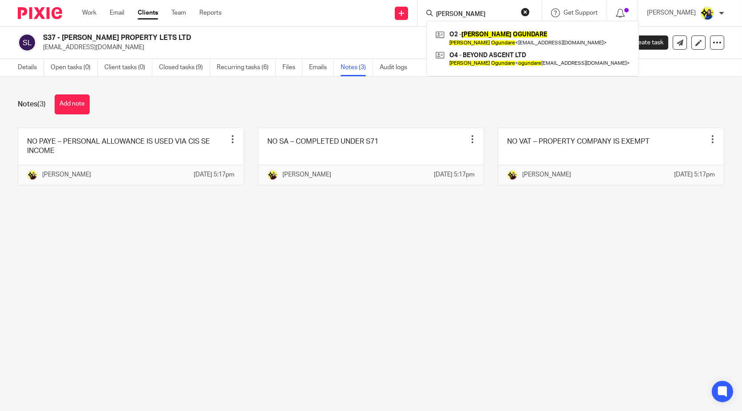
type input "[PERSON_NAME]"
drag, startPoint x: 400, startPoint y: 303, endPoint x: 442, endPoint y: 375, distance: 83.7
click at [401, 304] on main "S37 - [PERSON_NAME] PROPERTY LETS LTD [EMAIL_ADDRESS][DOMAIN_NAME] Create task …" at bounding box center [371, 205] width 742 height 411
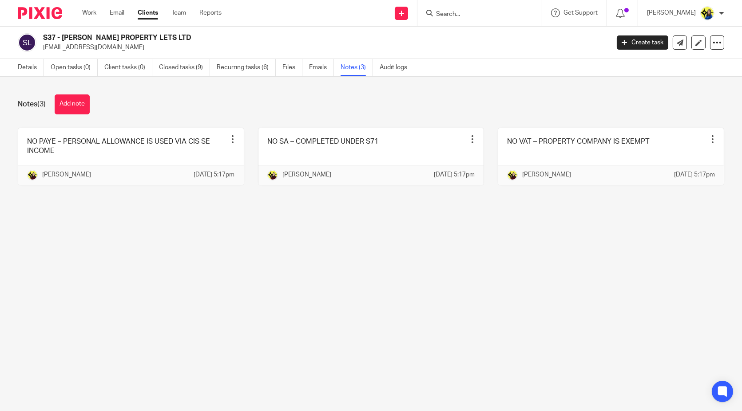
click at [494, 13] on input "Search" at bounding box center [475, 15] width 80 height 8
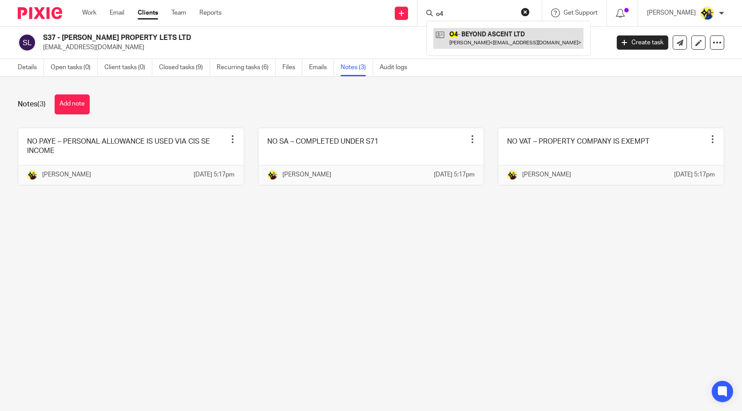
type input "o4"
click at [518, 39] on link at bounding box center [508, 38] width 150 height 20
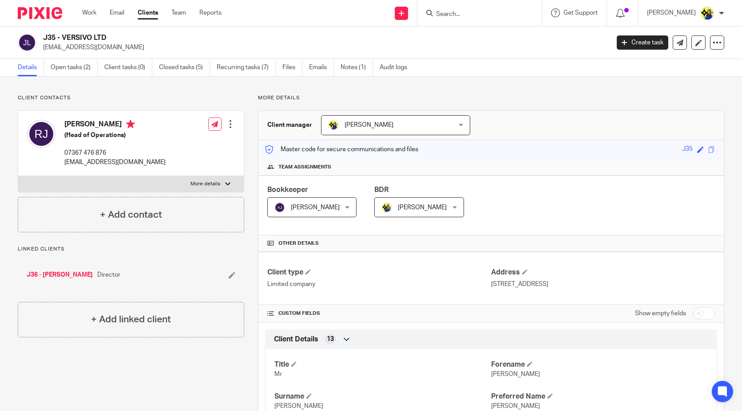
click at [515, 11] on input "Search" at bounding box center [475, 15] width 80 height 8
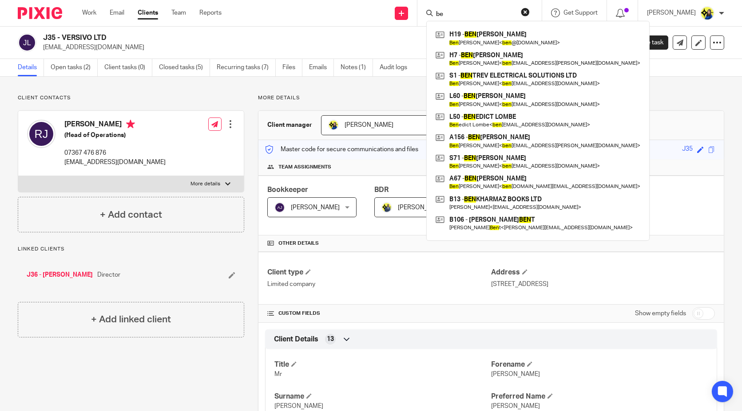
type input "b"
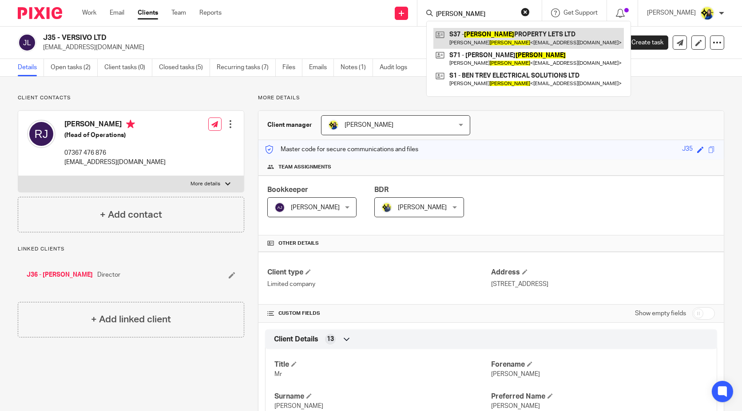
type input "[PERSON_NAME]"
click at [546, 34] on link at bounding box center [528, 38] width 190 height 20
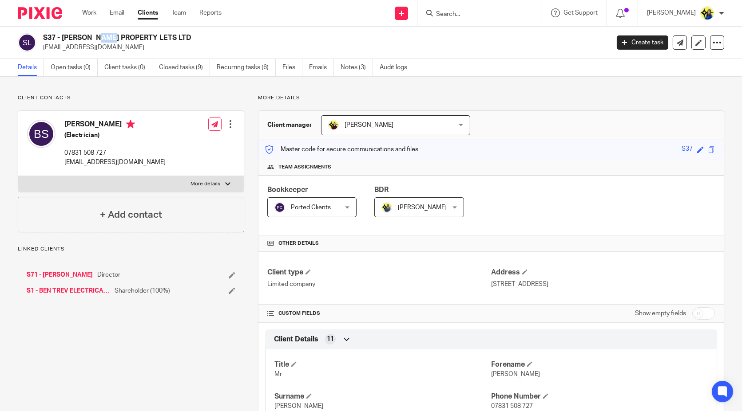
drag, startPoint x: 43, startPoint y: 38, endPoint x: 55, endPoint y: 37, distance: 11.6
click at [55, 37] on h2 "S37 - SHARPE PROPERTY LETS LTD" at bounding box center [267, 37] width 448 height 9
copy h2 "S37"
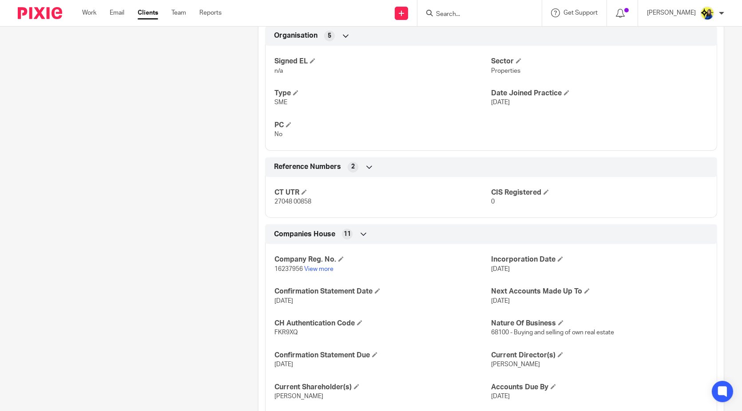
scroll to position [542, 0]
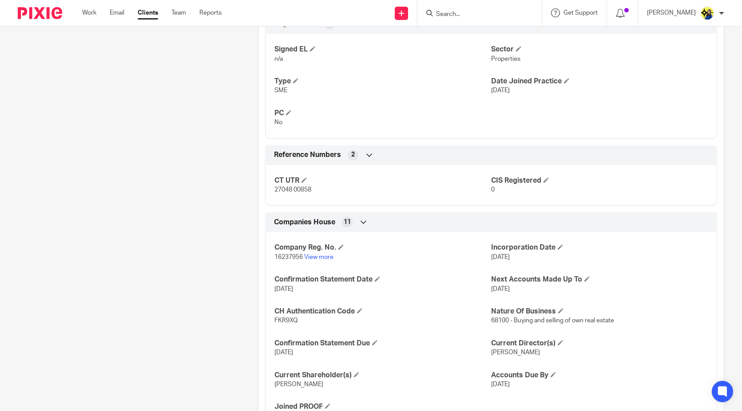
click at [200, 197] on div "Client contacts Benjamin Sharpe (Electrician) 07831 508 727 bentrev89@hotmail.c…" at bounding box center [124, 9] width 240 height 914
click at [199, 197] on div "Client contacts Benjamin Sharpe (Electrician) 07831 508 727 bentrev89@hotmail.c…" at bounding box center [124, 9] width 240 height 914
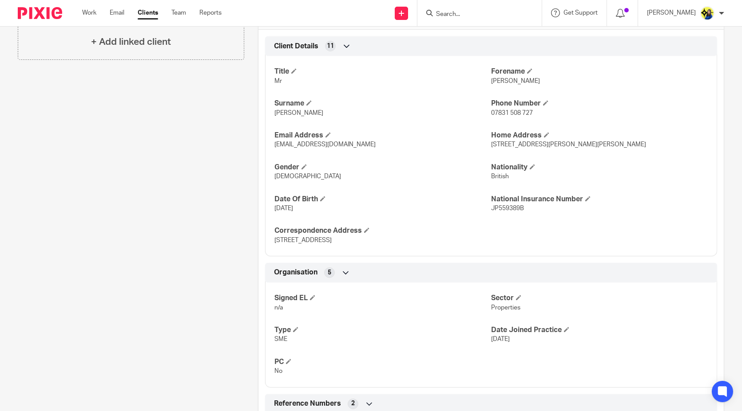
scroll to position [0, 0]
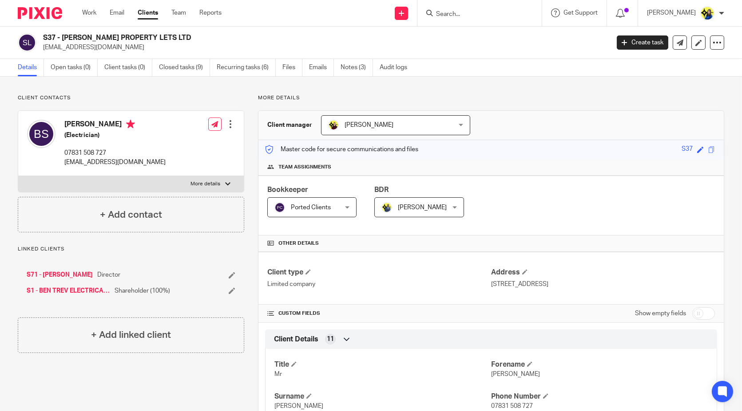
click at [513, 13] on input "Search" at bounding box center [475, 15] width 80 height 8
type input "will stevens"
drag, startPoint x: 513, startPoint y: 13, endPoint x: 284, endPoint y: 29, distance: 230.0
click at [284, 29] on body "Work Email Clients Team Reports Work Email Clients Team Reports Settings Send n…" at bounding box center [371, 205] width 742 height 411
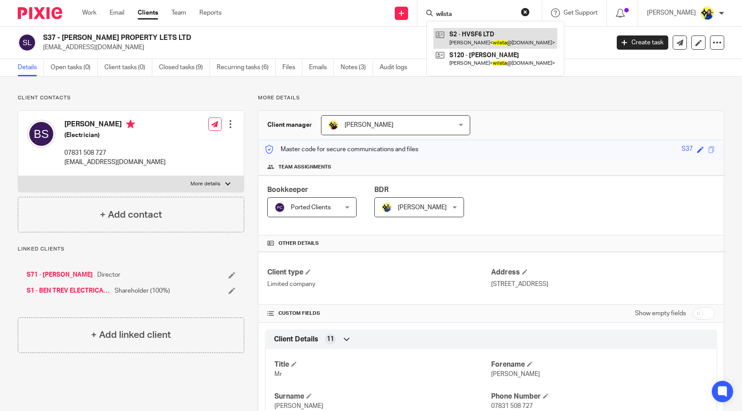
type input "wilsta"
click at [515, 42] on link at bounding box center [495, 38] width 124 height 20
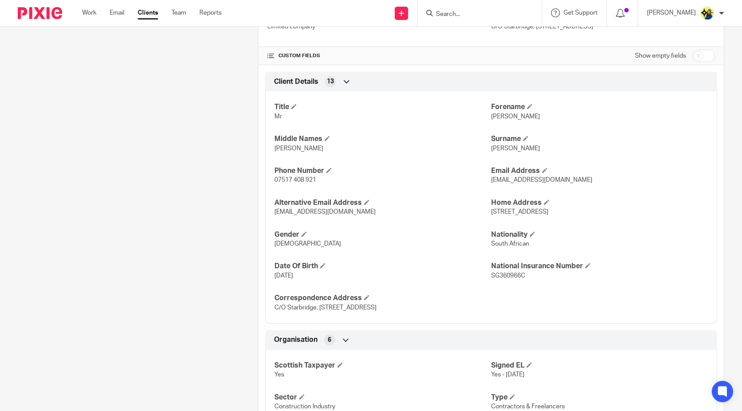
scroll to position [444, 0]
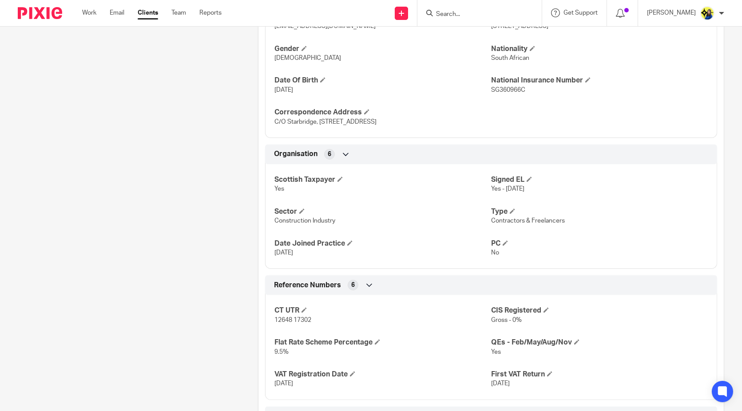
click at [217, 196] on div "Client contacts [PERSON_NAME] ([MEDICAL_DATA] Electrical Technician) 07842 272 …" at bounding box center [124, 155] width 240 height 1009
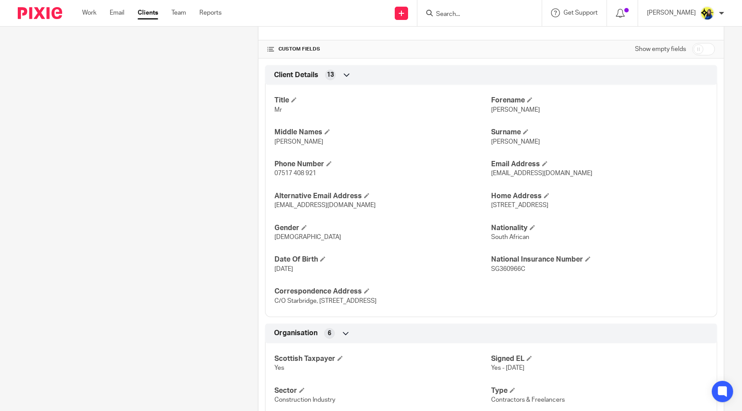
scroll to position [197, 0]
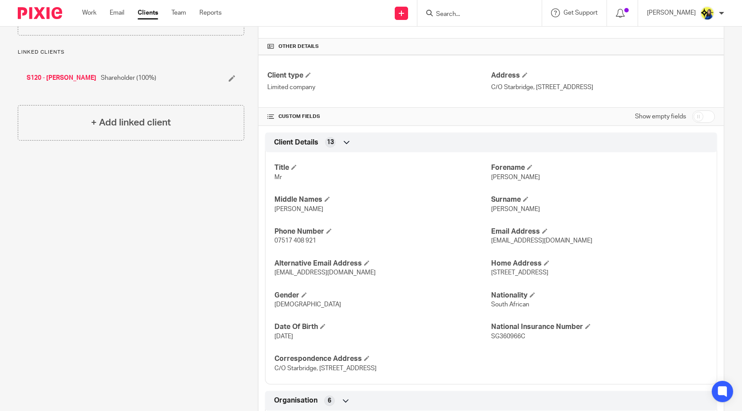
click at [512, 16] on input "Search" at bounding box center [475, 15] width 80 height 8
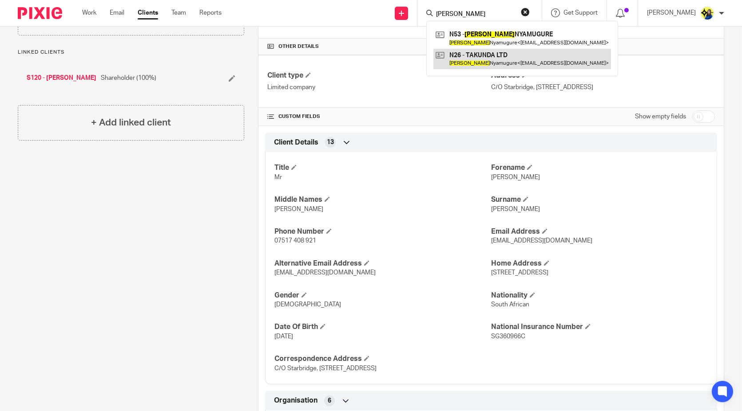
type input "[PERSON_NAME]"
drag, startPoint x: 517, startPoint y: 58, endPoint x: 510, endPoint y: 58, distance: 6.7
click at [517, 58] on link at bounding box center [522, 59] width 178 height 20
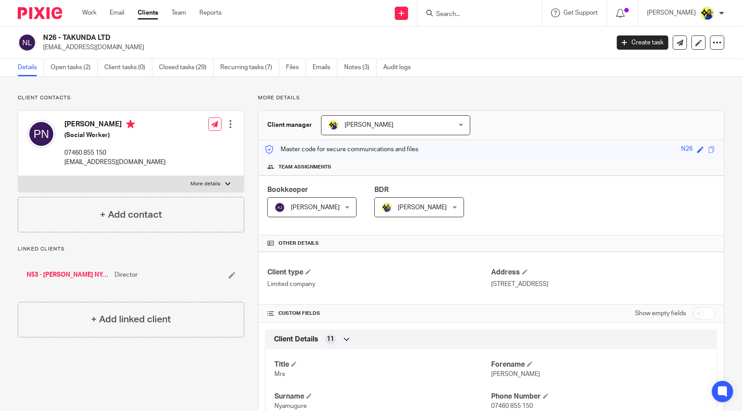
click at [508, 11] on input "Search" at bounding box center [475, 15] width 80 height 8
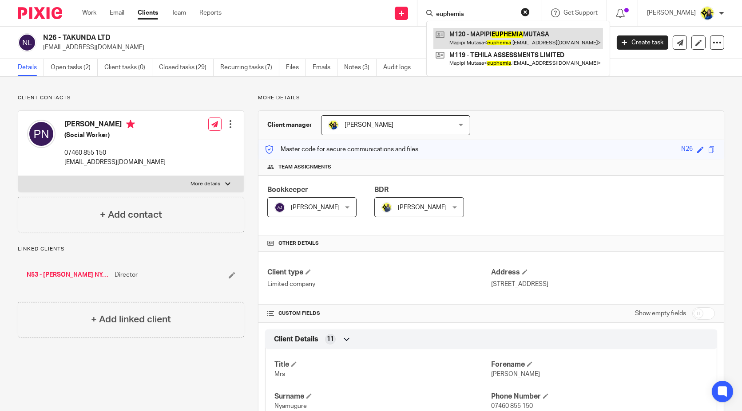
type input "euphemia"
click at [520, 34] on link at bounding box center [518, 38] width 170 height 20
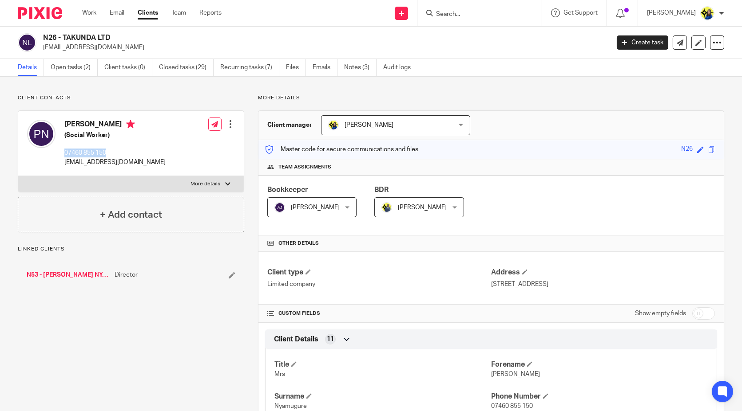
drag, startPoint x: 111, startPoint y: 151, endPoint x: 66, endPoint y: 153, distance: 45.7
click at [66, 153] on p "07460 855 150" at bounding box center [114, 153] width 101 height 9
copy p "07460 855 150"
click at [487, 13] on input "Search" at bounding box center [475, 15] width 80 height 8
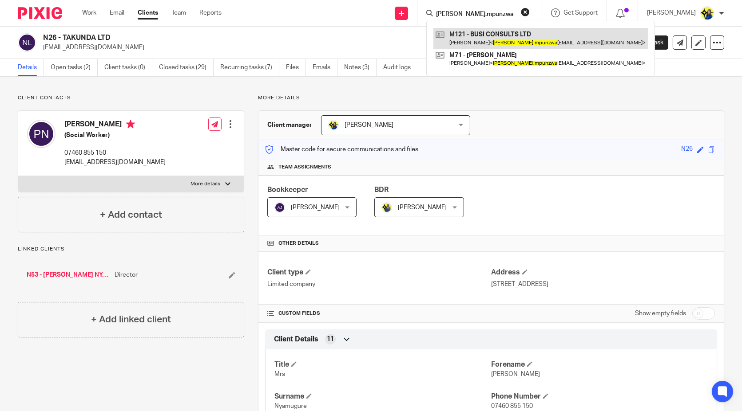
type input "[PERSON_NAME].mpunzwa"
click at [508, 30] on link at bounding box center [540, 38] width 214 height 20
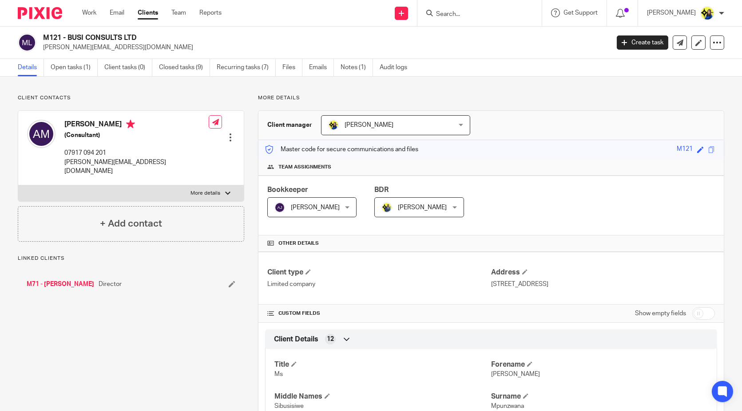
click at [80, 71] on link "Open tasks (1)" at bounding box center [74, 67] width 47 height 17
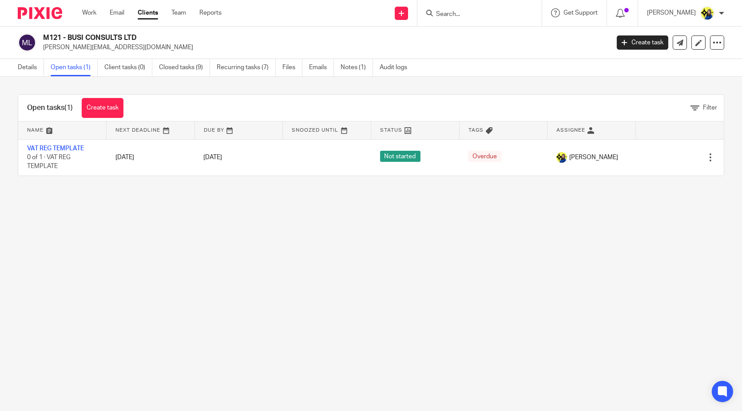
click at [490, 17] on input "Search" at bounding box center [475, 15] width 80 height 8
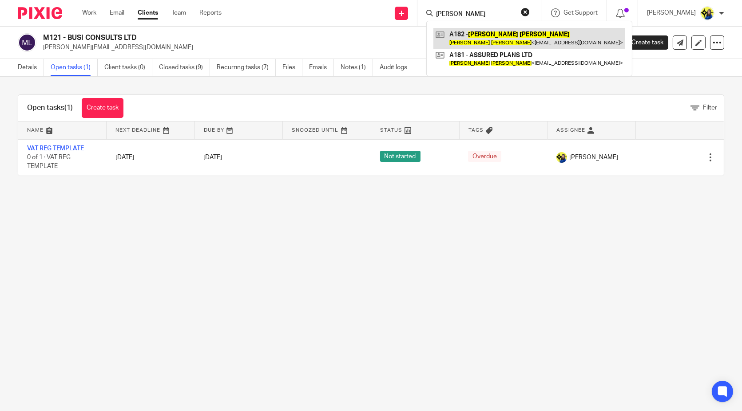
type input "[PERSON_NAME]"
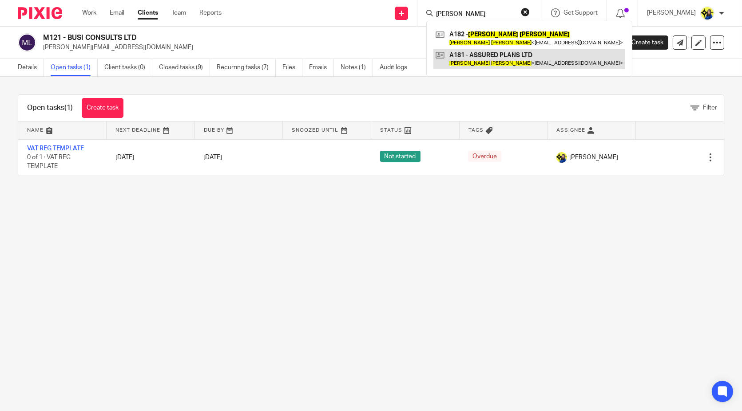
click at [516, 56] on link at bounding box center [529, 59] width 192 height 20
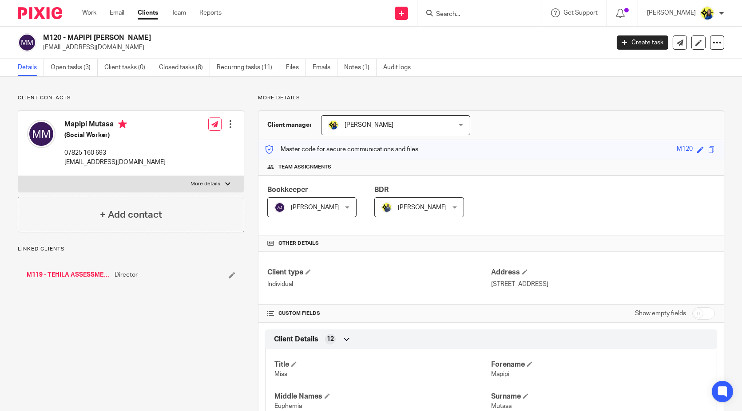
click at [76, 69] on link "Open tasks (3)" at bounding box center [74, 67] width 47 height 17
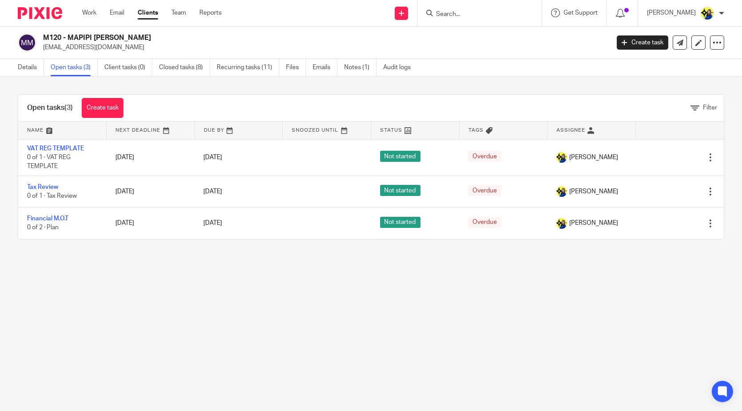
click at [166, 85] on div "Open tasks (3) Create task Filter Name Next Deadline Due By Snoozed Until Statu…" at bounding box center [371, 167] width 742 height 181
click at [179, 71] on link "Closed tasks (8)" at bounding box center [184, 67] width 51 height 17
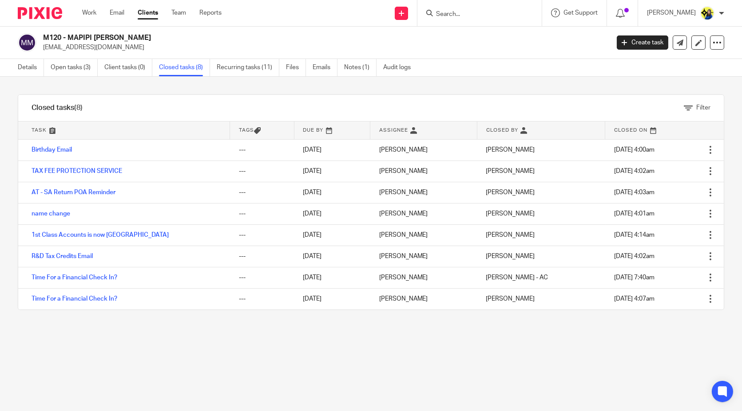
click at [507, 13] on input "Search" at bounding box center [475, 15] width 80 height 8
click at [506, 13] on input "Search" at bounding box center [475, 15] width 80 height 8
type input "n24"
drag, startPoint x: 482, startPoint y: 13, endPoint x: 323, endPoint y: 14, distance: 158.9
click at [323, 14] on div "Send new email Create task Add client Request signature n24 No results found. T…" at bounding box center [488, 13] width 507 height 26
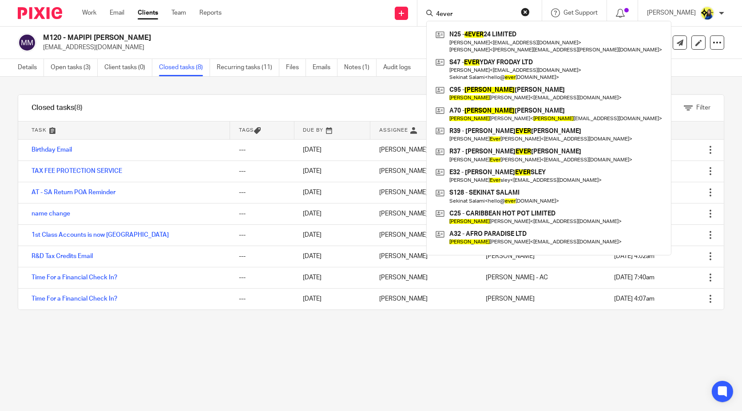
type input "4ever"
drag, startPoint x: 501, startPoint y: 15, endPoint x: 342, endPoint y: 18, distance: 158.9
click at [342, 18] on div "Send new email Create task Add client Request signature 4ever N25 - 4EVER 24 LI…" at bounding box center [488, 13] width 507 height 26
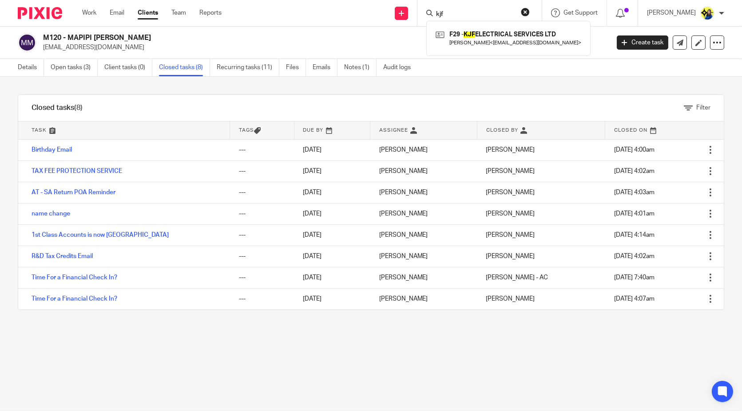
type input "kjf"
drag, startPoint x: 413, startPoint y: 335, endPoint x: 401, endPoint y: 376, distance: 42.7
click at [413, 335] on div "Filter tasks Only show tasks matching all of these conditions 1 Task name Is Is…" at bounding box center [371, 244] width 742 height 335
